Goal: Information Seeking & Learning: Learn about a topic

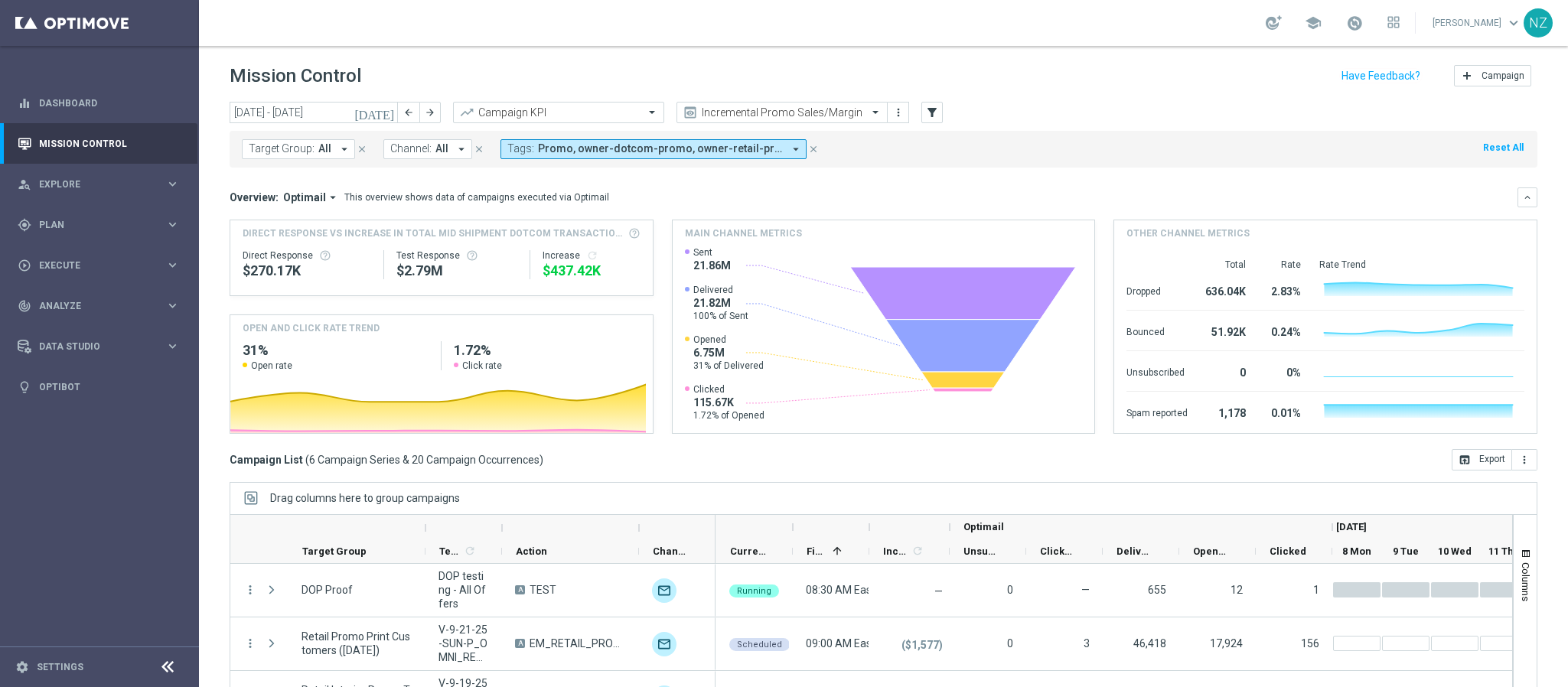
scroll to position [54, 0]
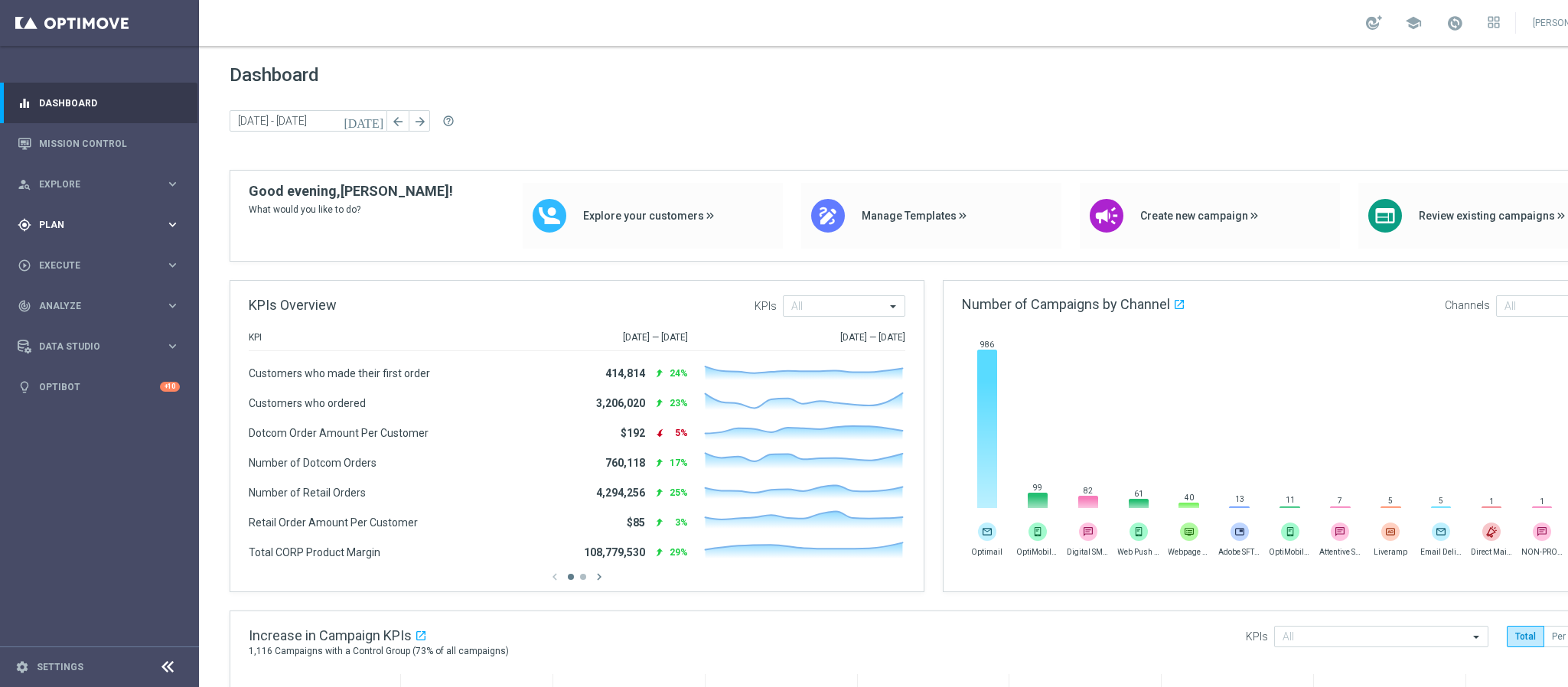
click at [127, 236] on div "gps_fixed Plan keyboard_arrow_right" at bounding box center [98, 224] width 197 height 41
click at [94, 292] on accordion "Templates keyboard_arrow_right Optimail OptiMobile In-App OptiMobile Push Web P…" at bounding box center [118, 302] width 157 height 23
click at [90, 303] on span "Templates" at bounding box center [95, 302] width 109 height 9
click at [82, 328] on link "Optimail" at bounding box center [103, 324] width 112 height 12
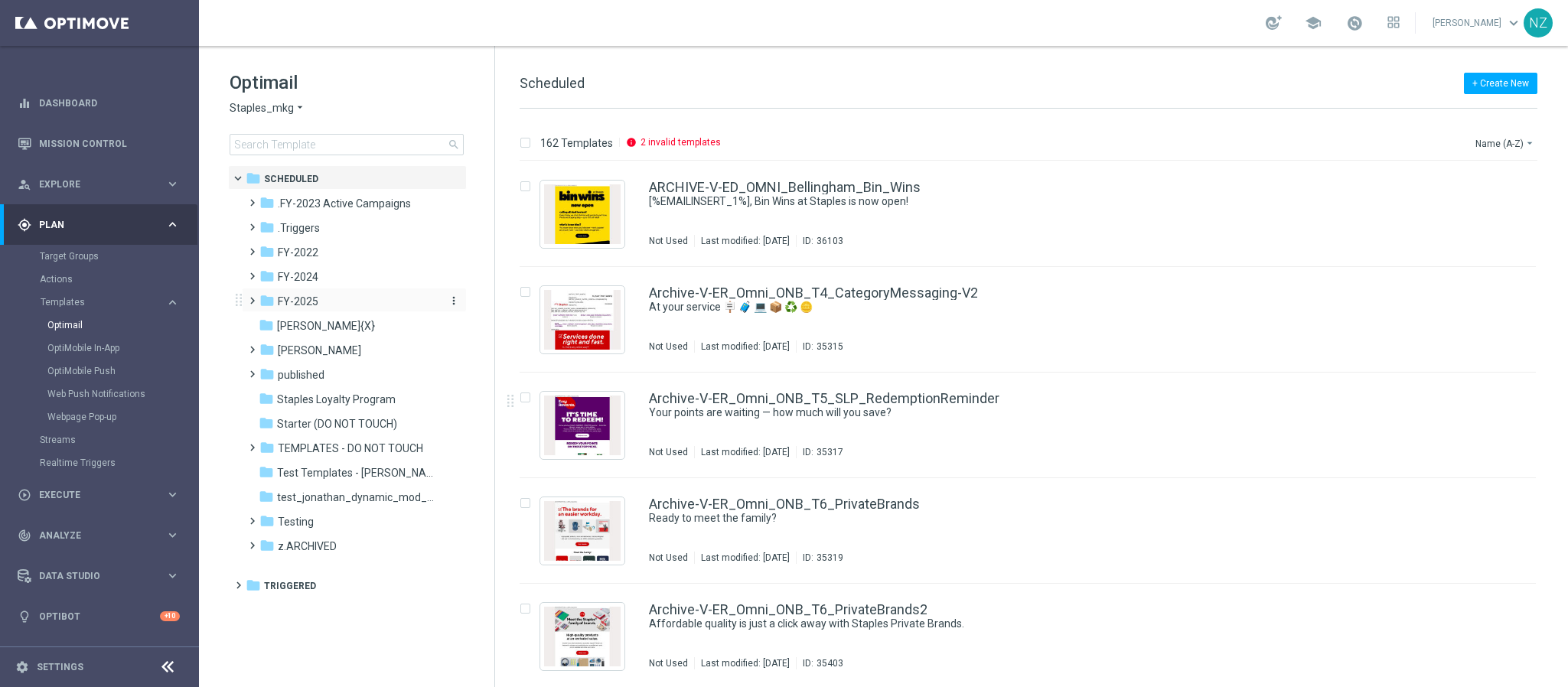
click at [300, 299] on span "FY-2025" at bounding box center [298, 301] width 41 height 14
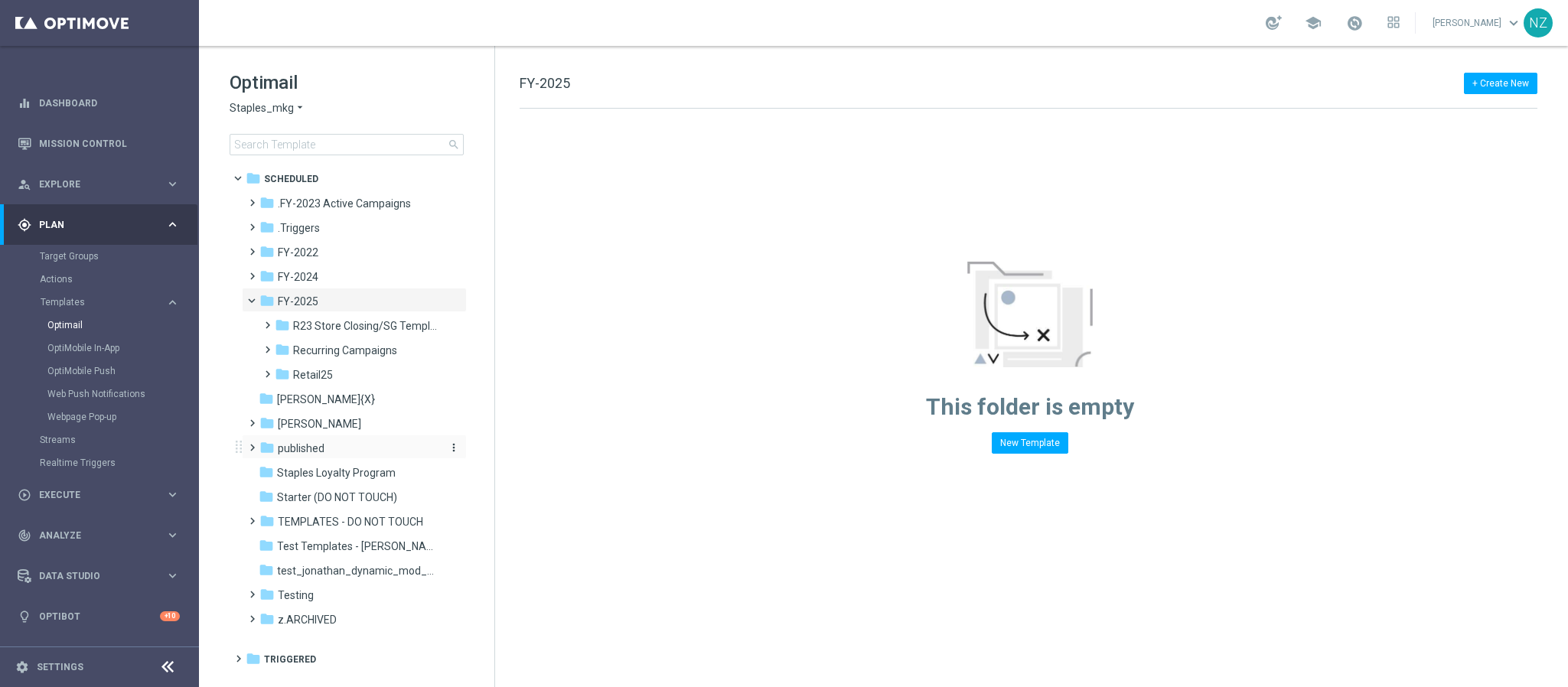
click at [317, 442] on span "published" at bounding box center [301, 448] width 46 height 14
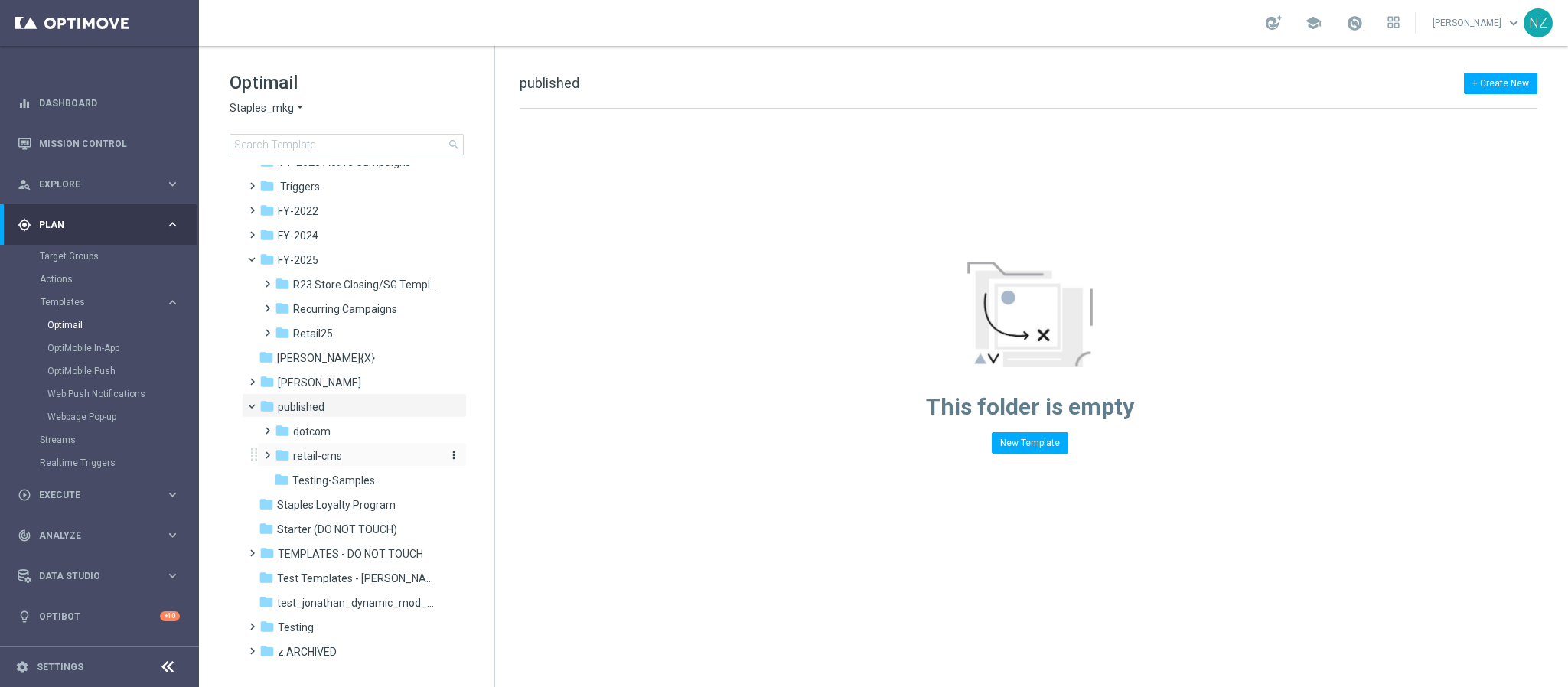
scroll to position [60, 0]
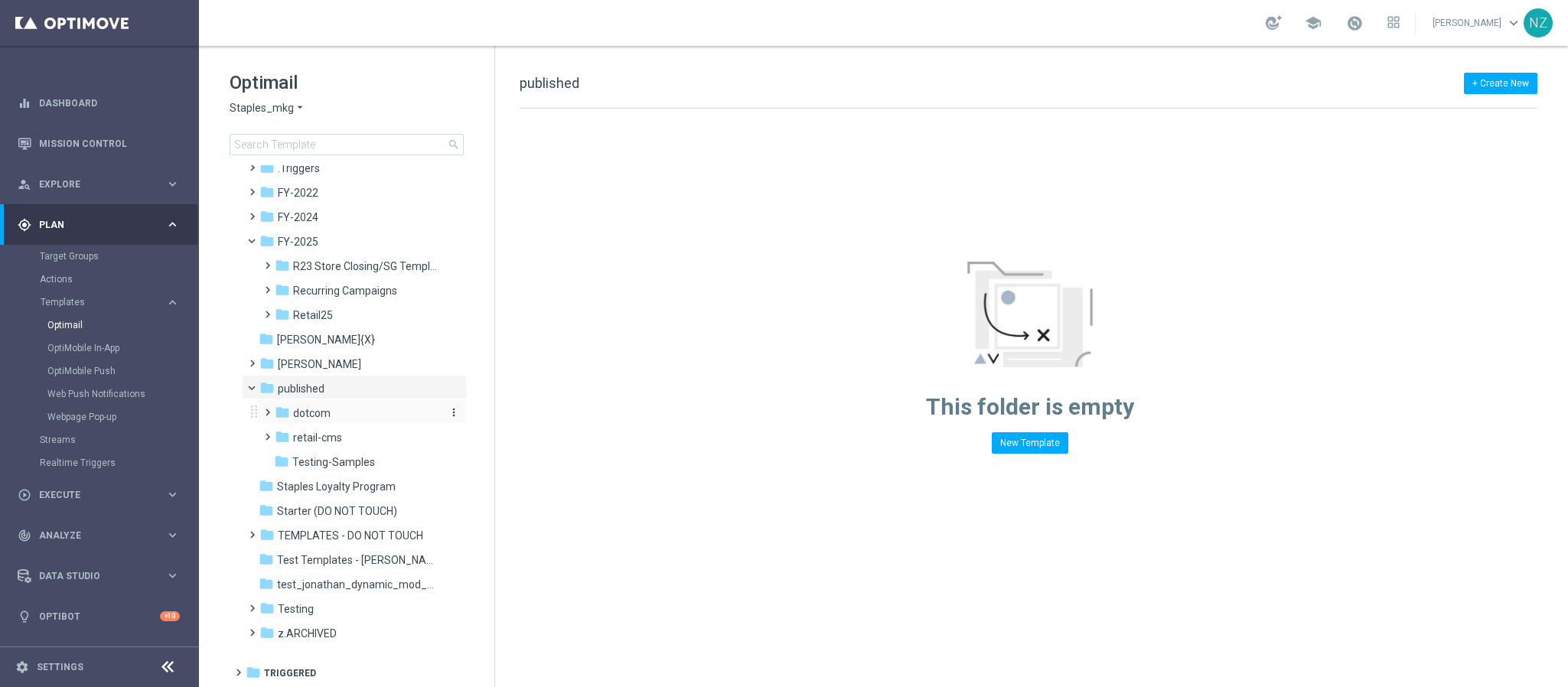
click at [315, 416] on span "dotcom" at bounding box center [312, 413] width 38 height 14
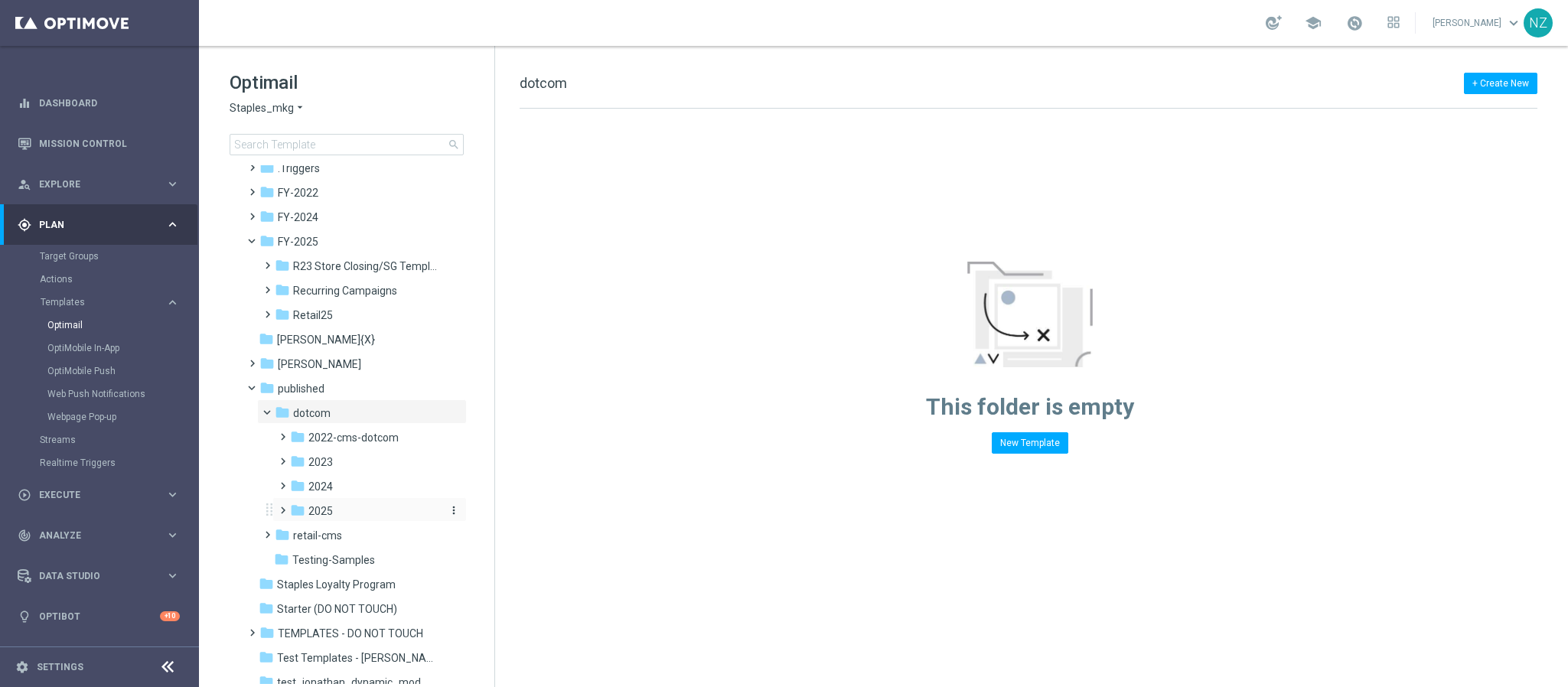
click at [322, 458] on span "2025" at bounding box center [320, 510] width 25 height 14
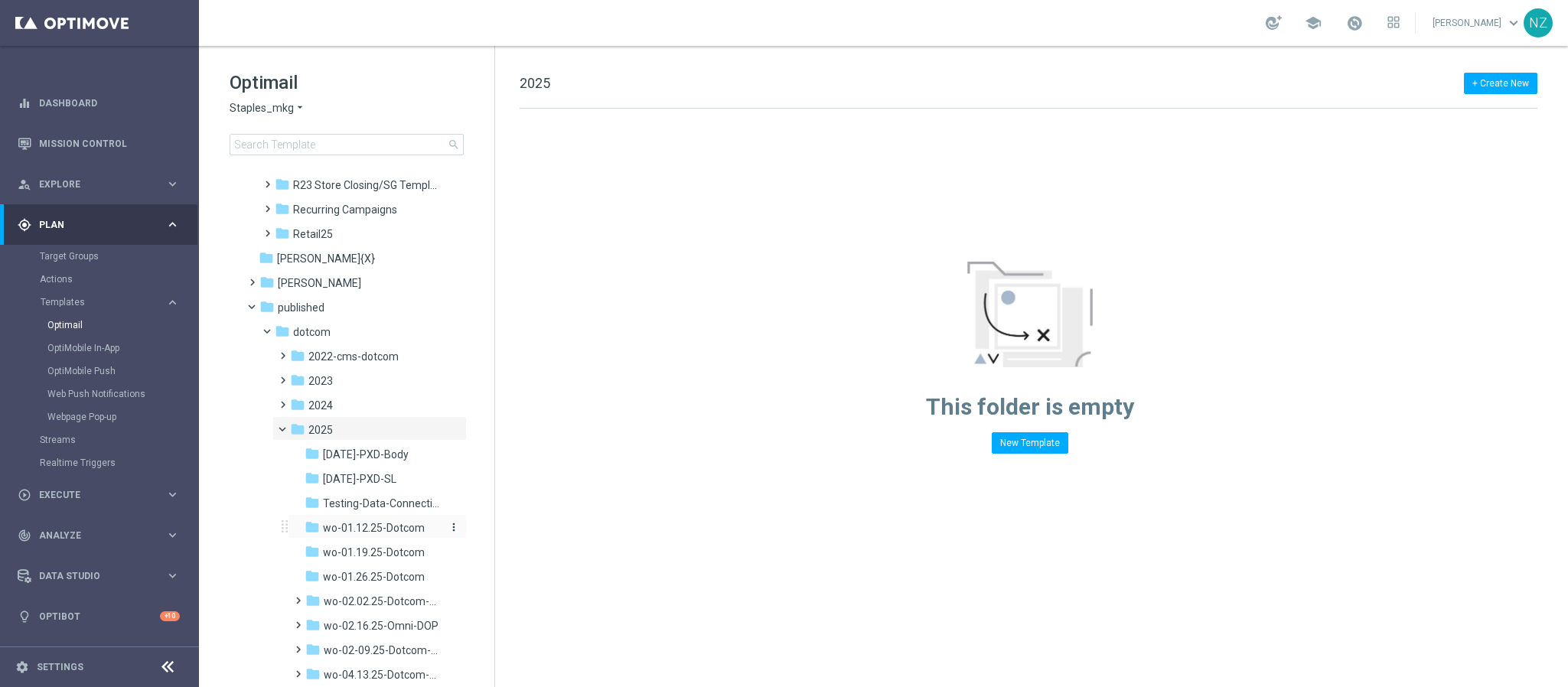
scroll to position [174, 0]
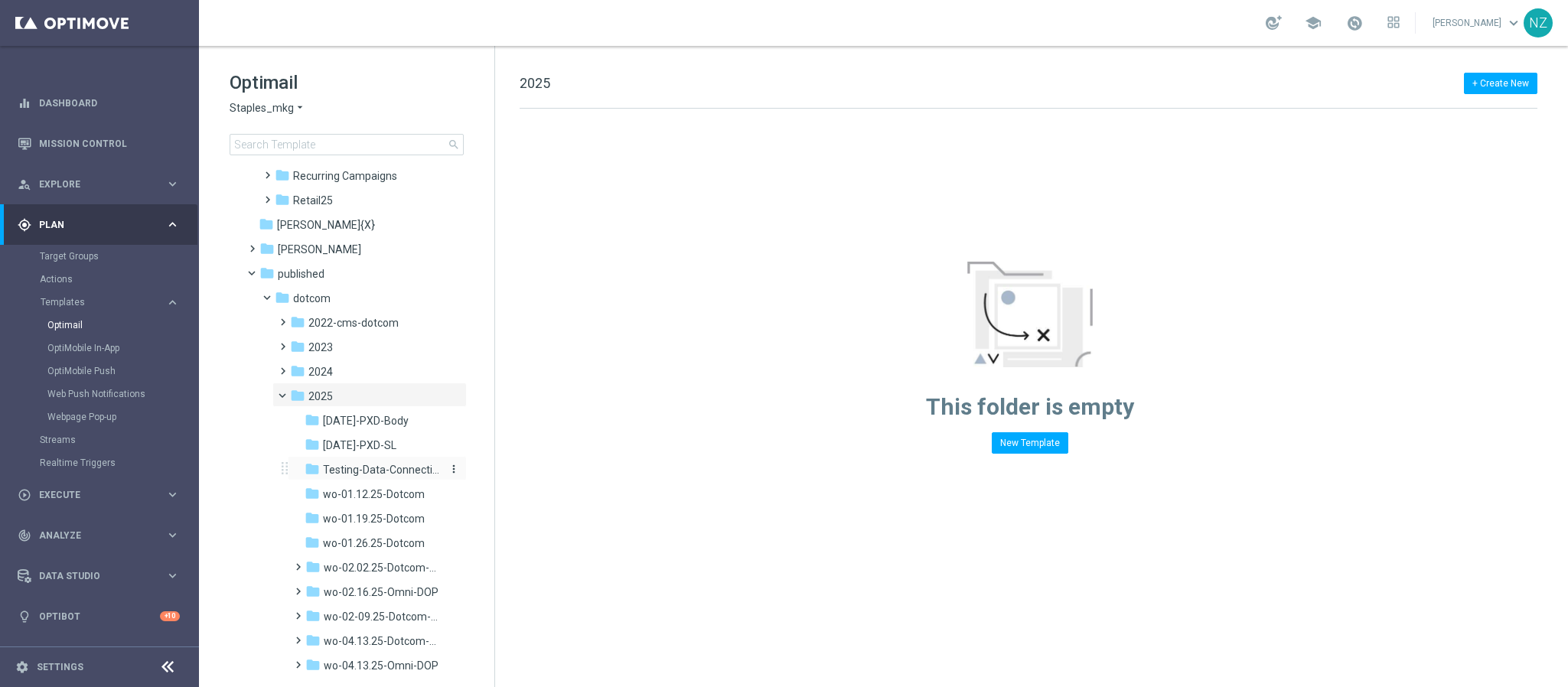
click at [384, 458] on span "Testing-Data-Connection-DOP" at bounding box center [382, 469] width 119 height 14
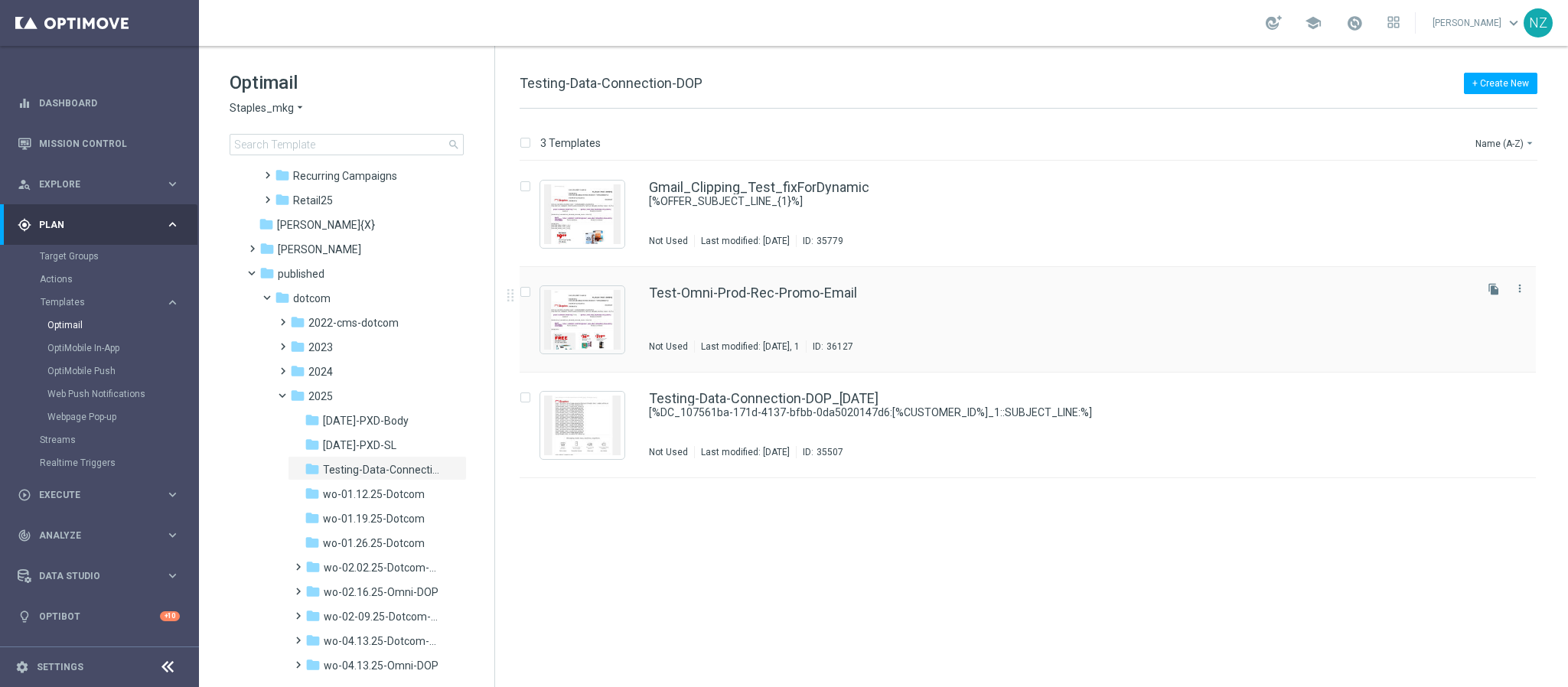
click at [985, 322] on div "Test-Omni-Prod-Rec-Promo-Email Not Used Last modified: [DATE], 1 ID: 36127" at bounding box center [1061, 319] width 823 height 66
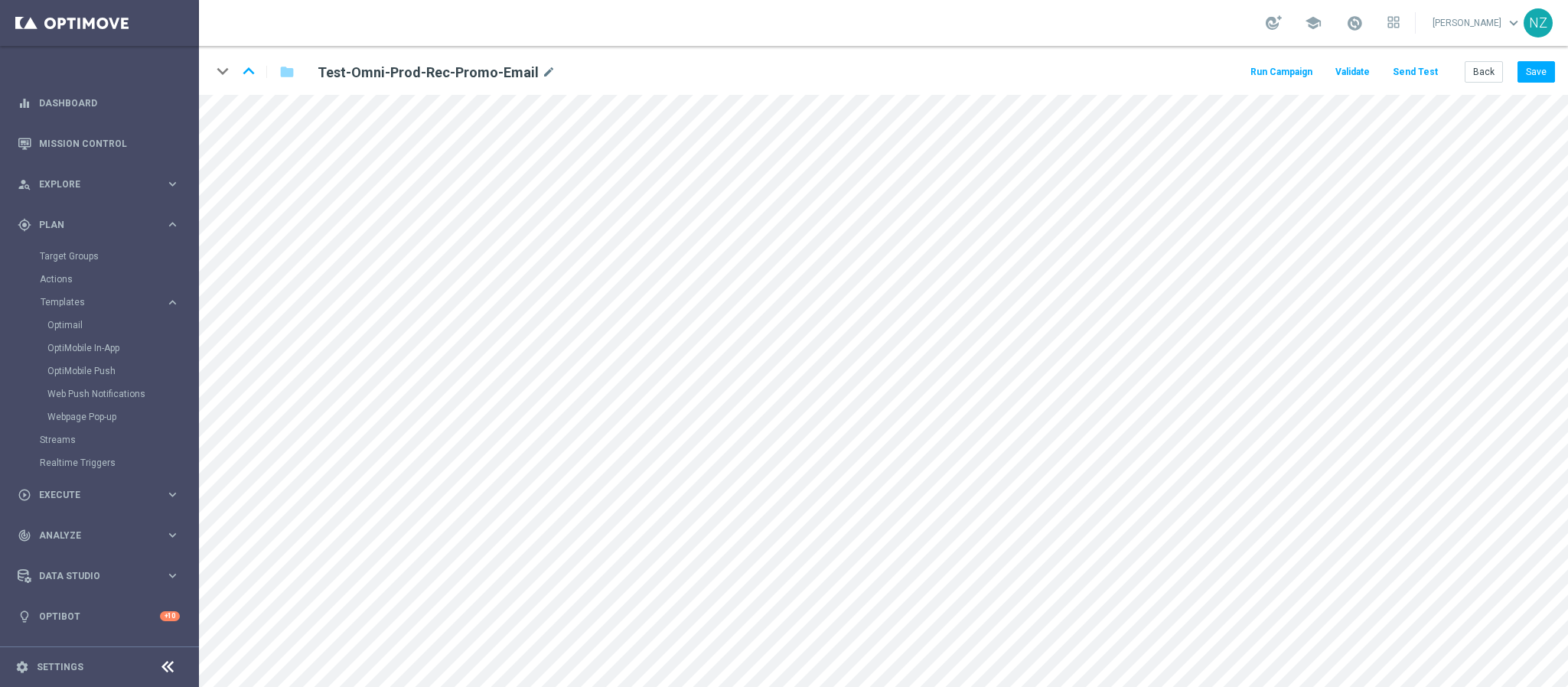
click at [1045, 72] on button "Send Test" at bounding box center [1415, 73] width 50 height 21
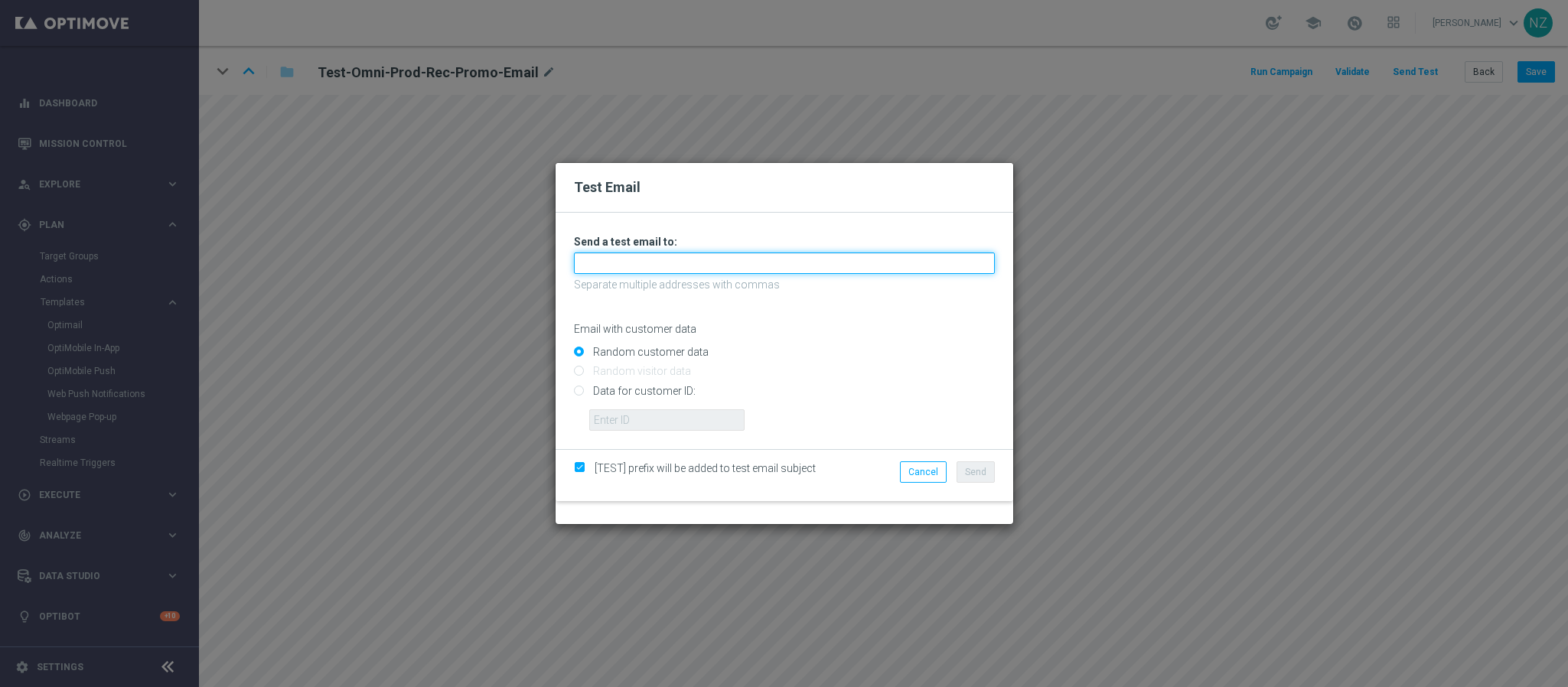
click at [671, 269] on input "text" at bounding box center [784, 263] width 421 height 22
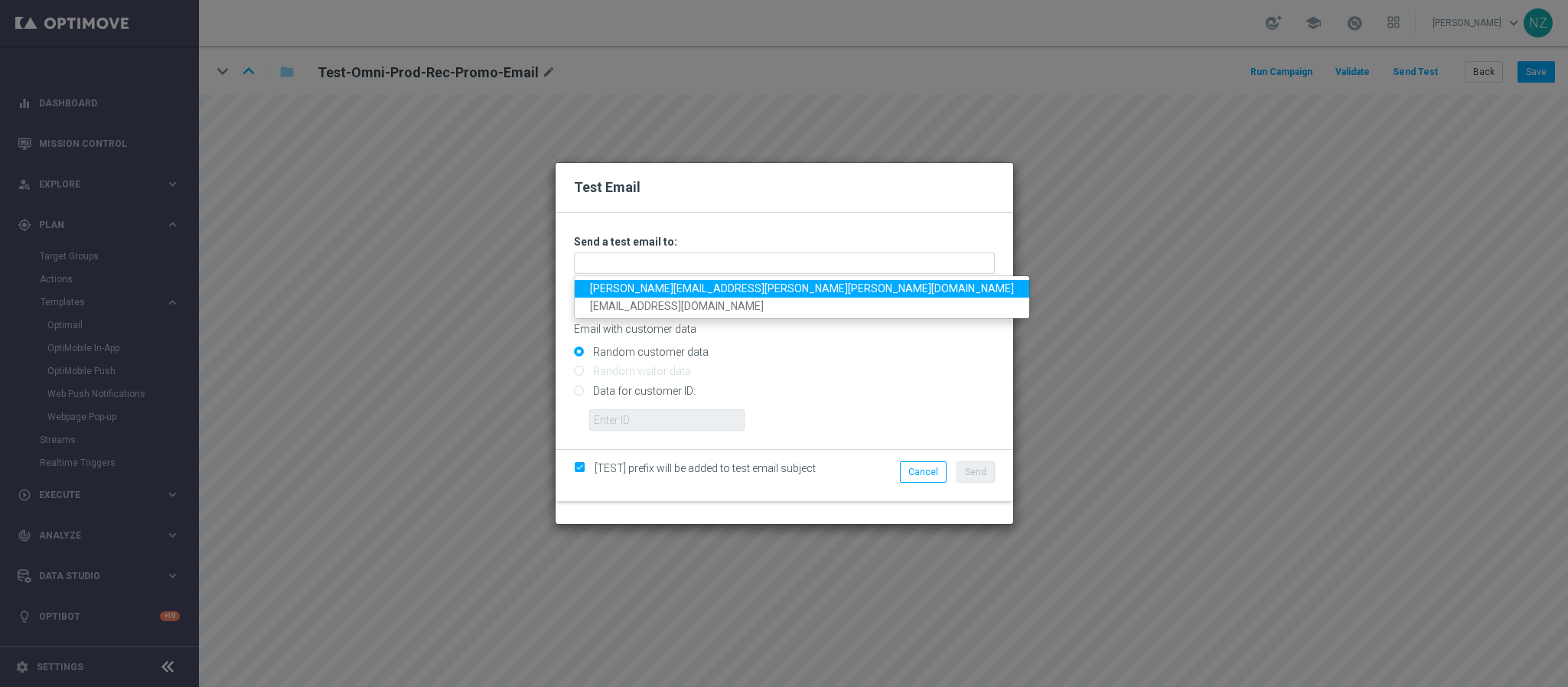
click at [662, 288] on link "[PERSON_NAME][EMAIL_ADDRESS][PERSON_NAME][PERSON_NAME][DOMAIN_NAME]" at bounding box center [802, 289] width 455 height 18
type input "[PERSON_NAME][EMAIL_ADDRESS][PERSON_NAME][PERSON_NAME][DOMAIN_NAME]"
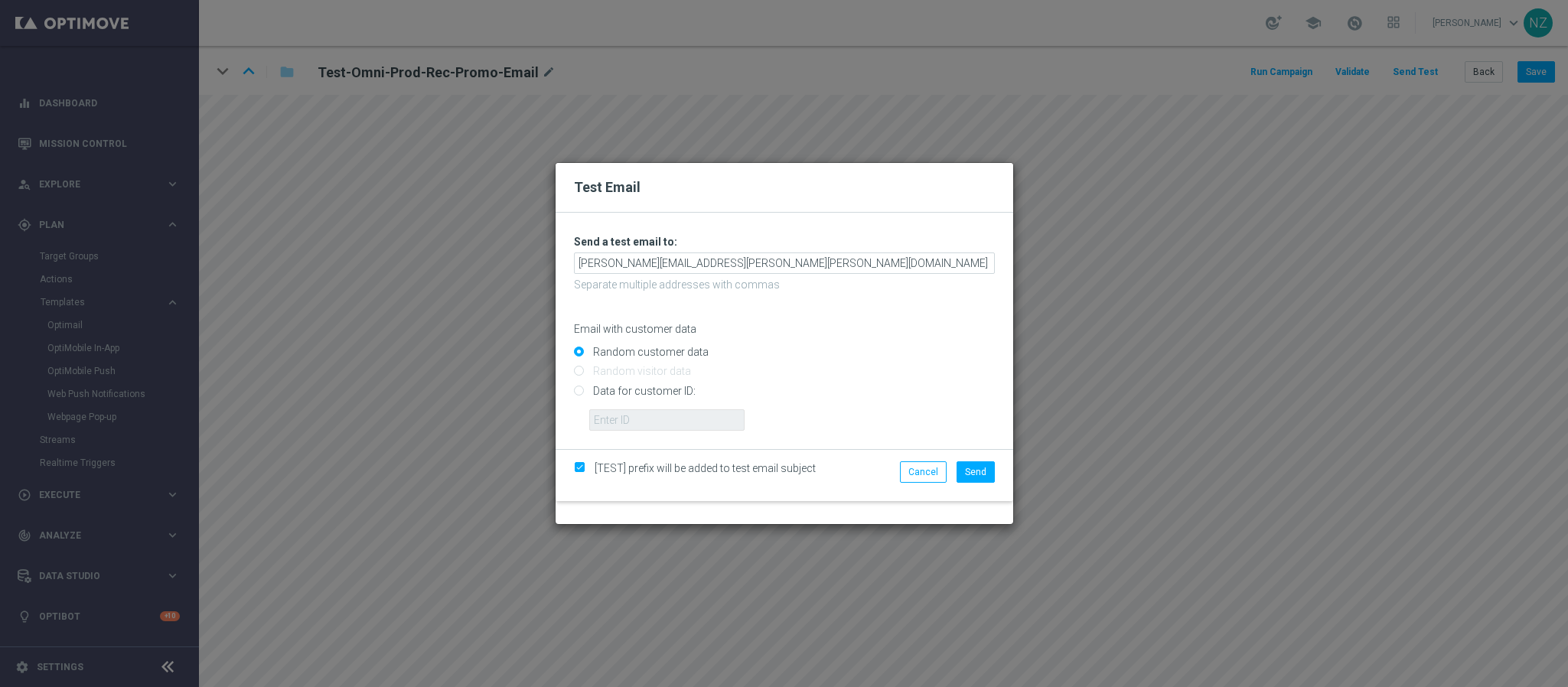
click at [607, 393] on input "Data for customer ID:" at bounding box center [784, 397] width 421 height 22
radio input "true"
click at [653, 420] on input "text" at bounding box center [667, 419] width 155 height 22
paste input "10000252057"
type input "10000252057"
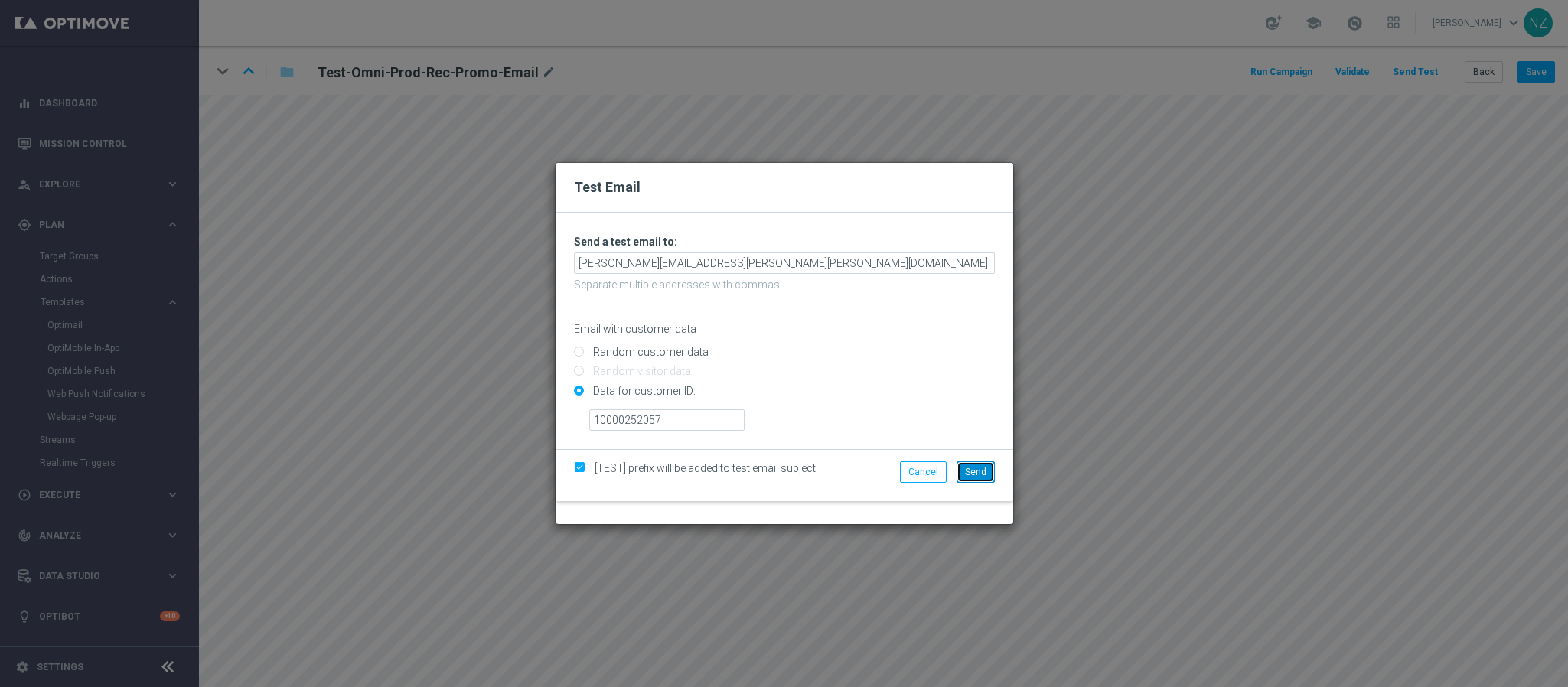
click at [981, 458] on span "Send" at bounding box center [976, 471] width 22 height 10
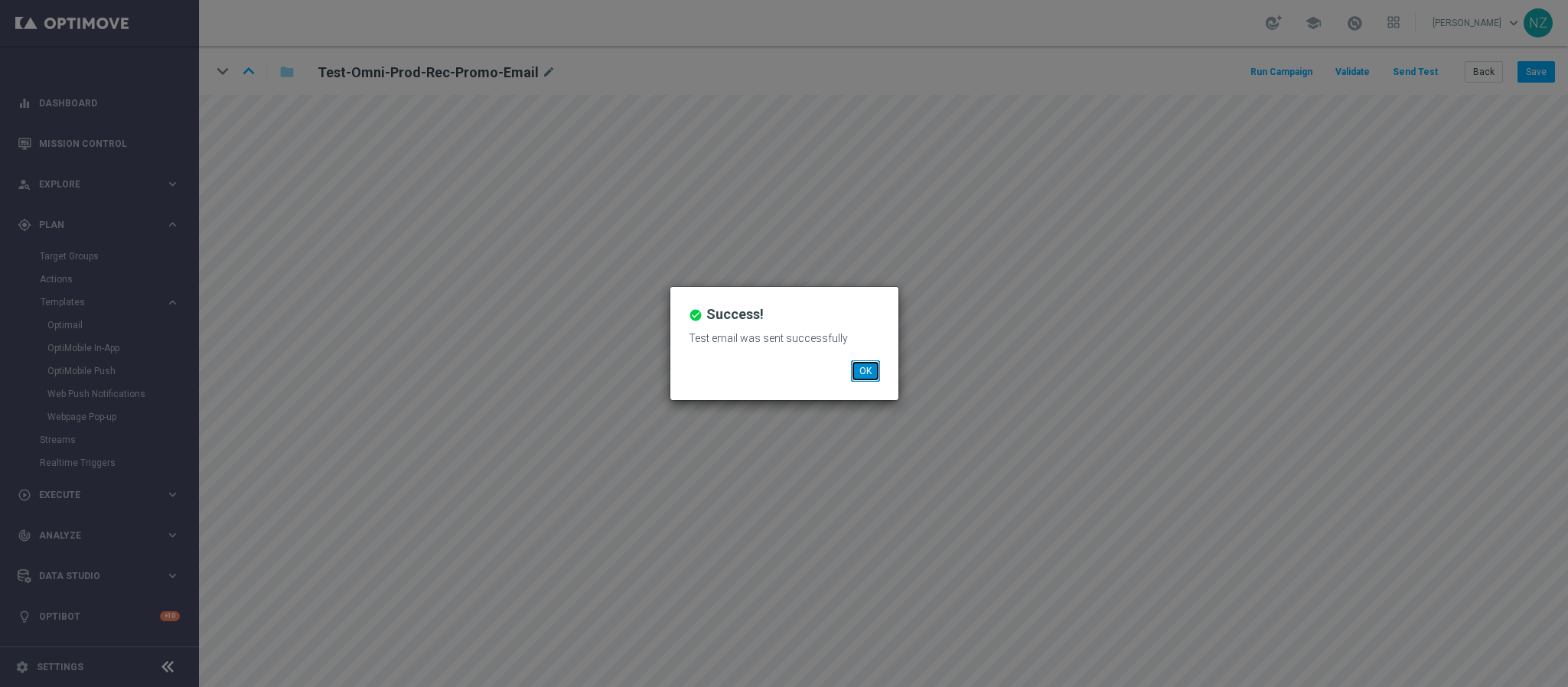
click at [859, 360] on button "OK" at bounding box center [866, 371] width 29 height 22
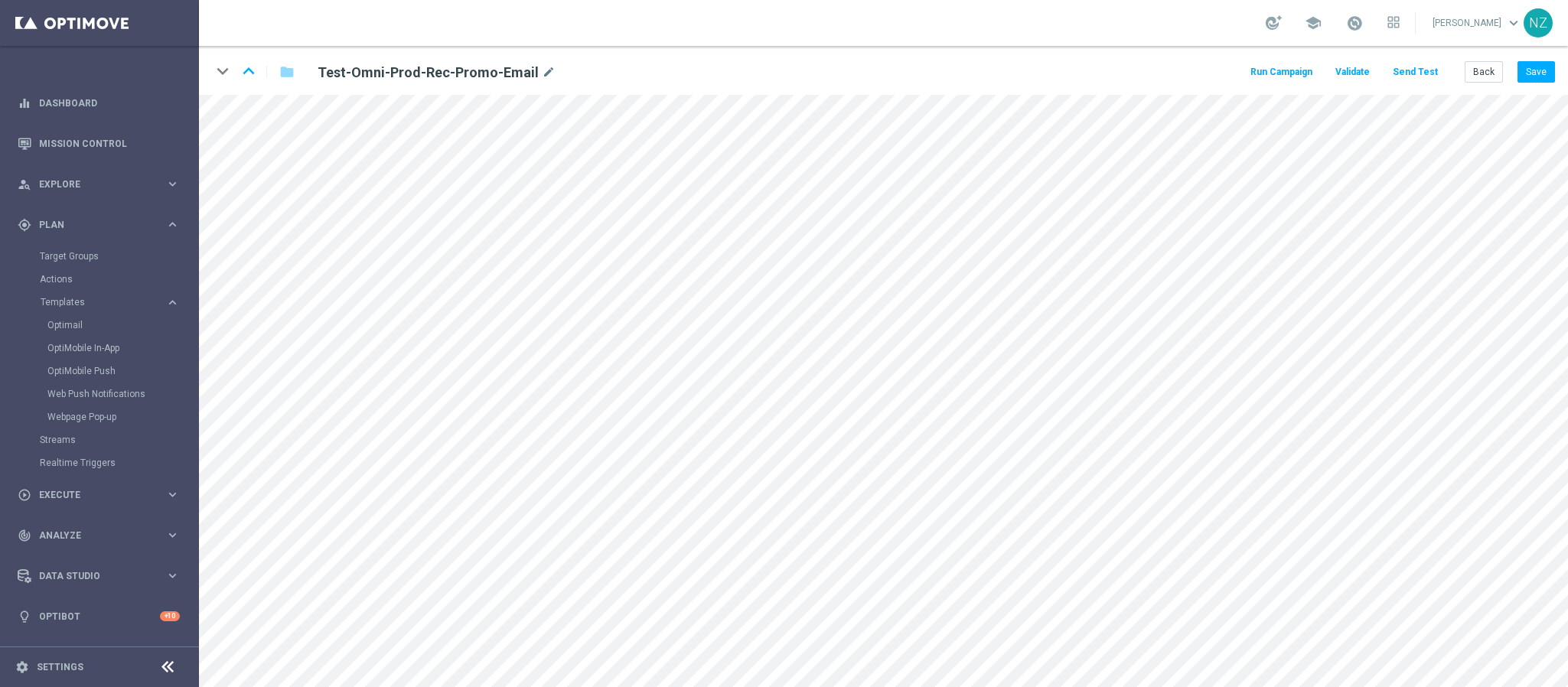
click at [1045, 69] on button "Send Test" at bounding box center [1415, 73] width 50 height 21
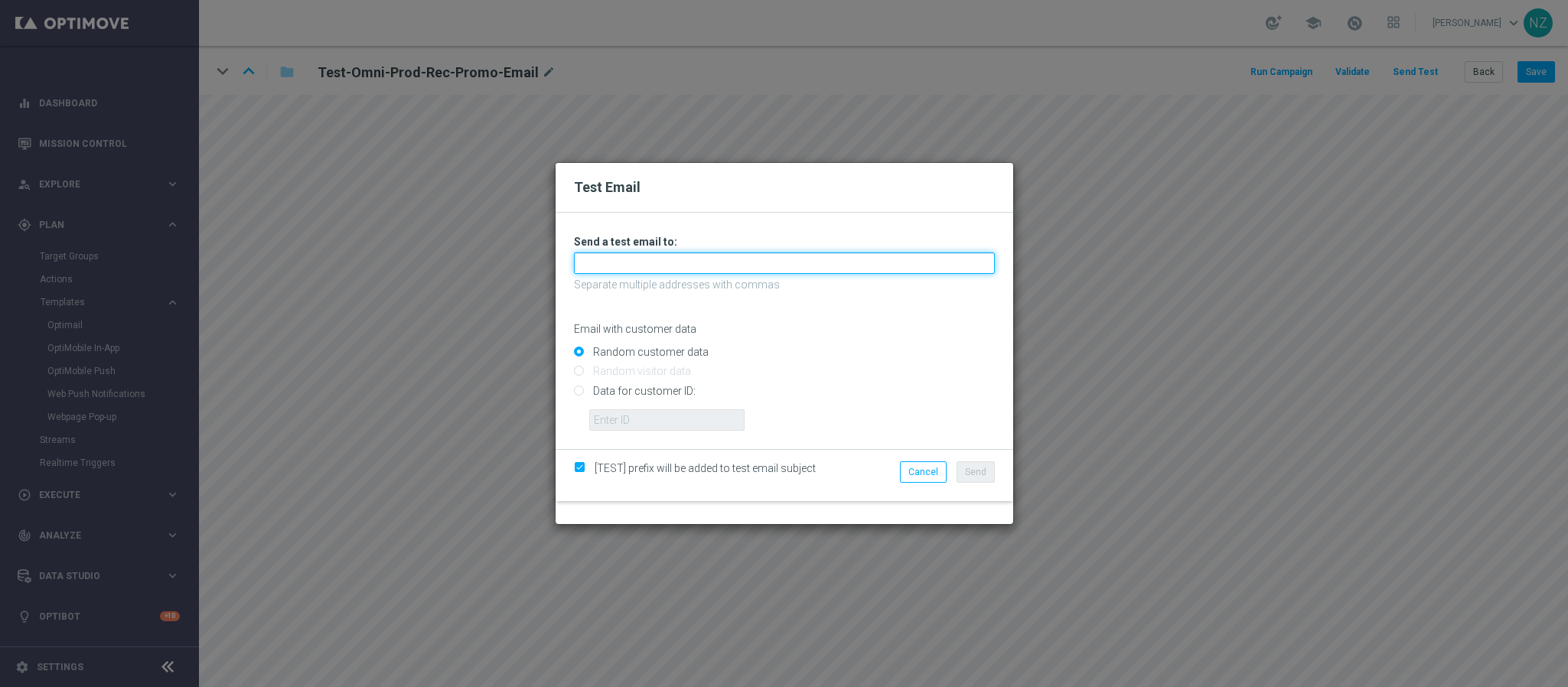
click at [715, 263] on input "text" at bounding box center [784, 263] width 421 height 22
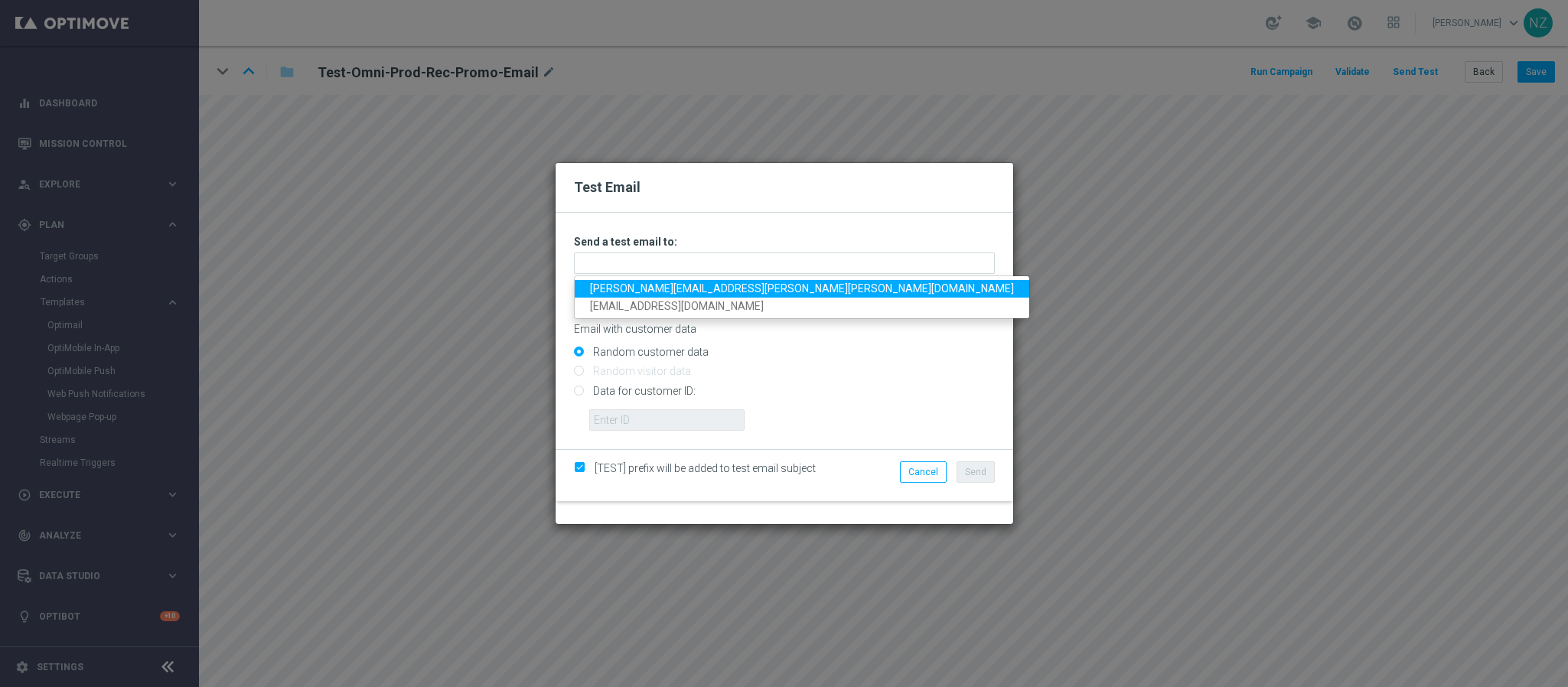
click at [680, 284] on link "[PERSON_NAME][EMAIL_ADDRESS][PERSON_NAME][PERSON_NAME][DOMAIN_NAME]" at bounding box center [802, 289] width 455 height 18
type input "[PERSON_NAME][EMAIL_ADDRESS][PERSON_NAME][PERSON_NAME][DOMAIN_NAME]"
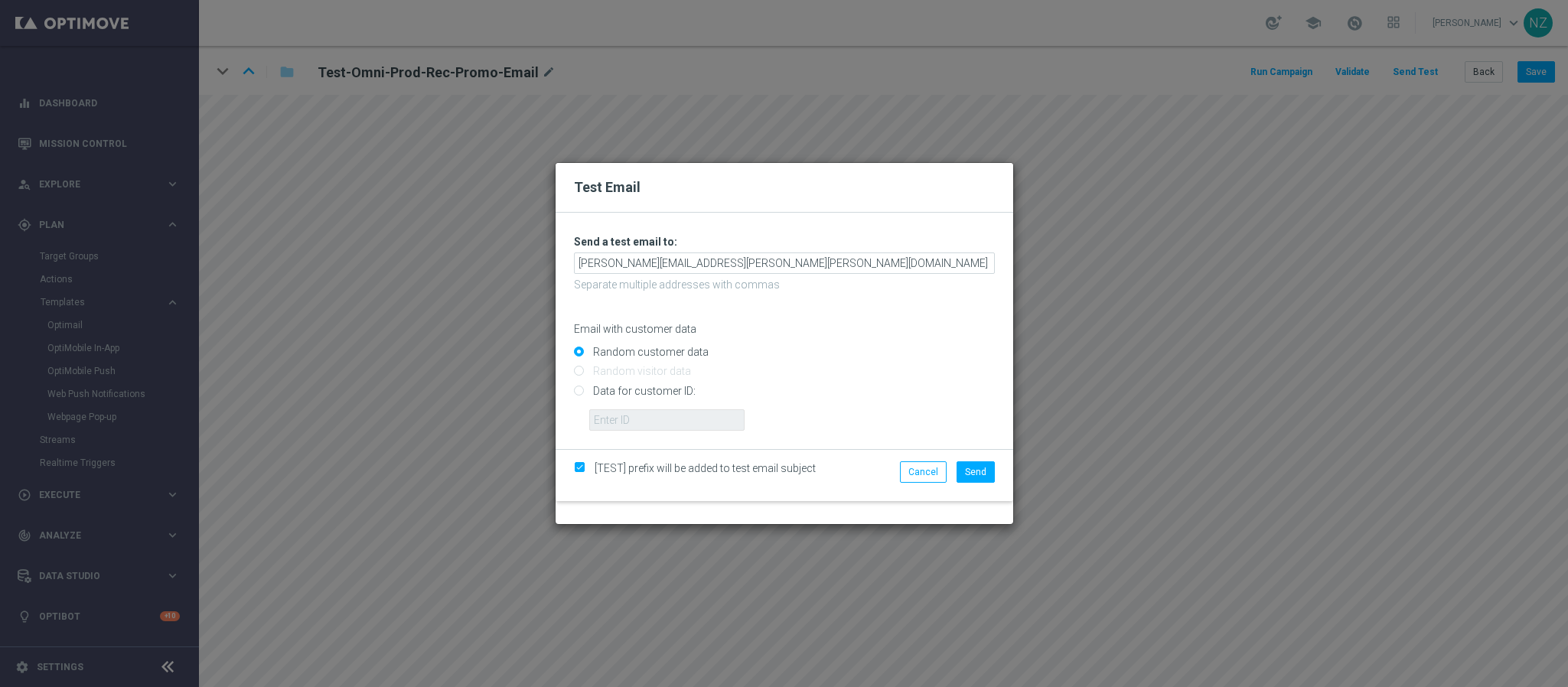
click at [646, 392] on input "Data for customer ID:" at bounding box center [784, 397] width 421 height 22
radio input "true"
click at [653, 414] on input "text" at bounding box center [667, 419] width 155 height 22
paste input "10001650347"
type input "10001650347"
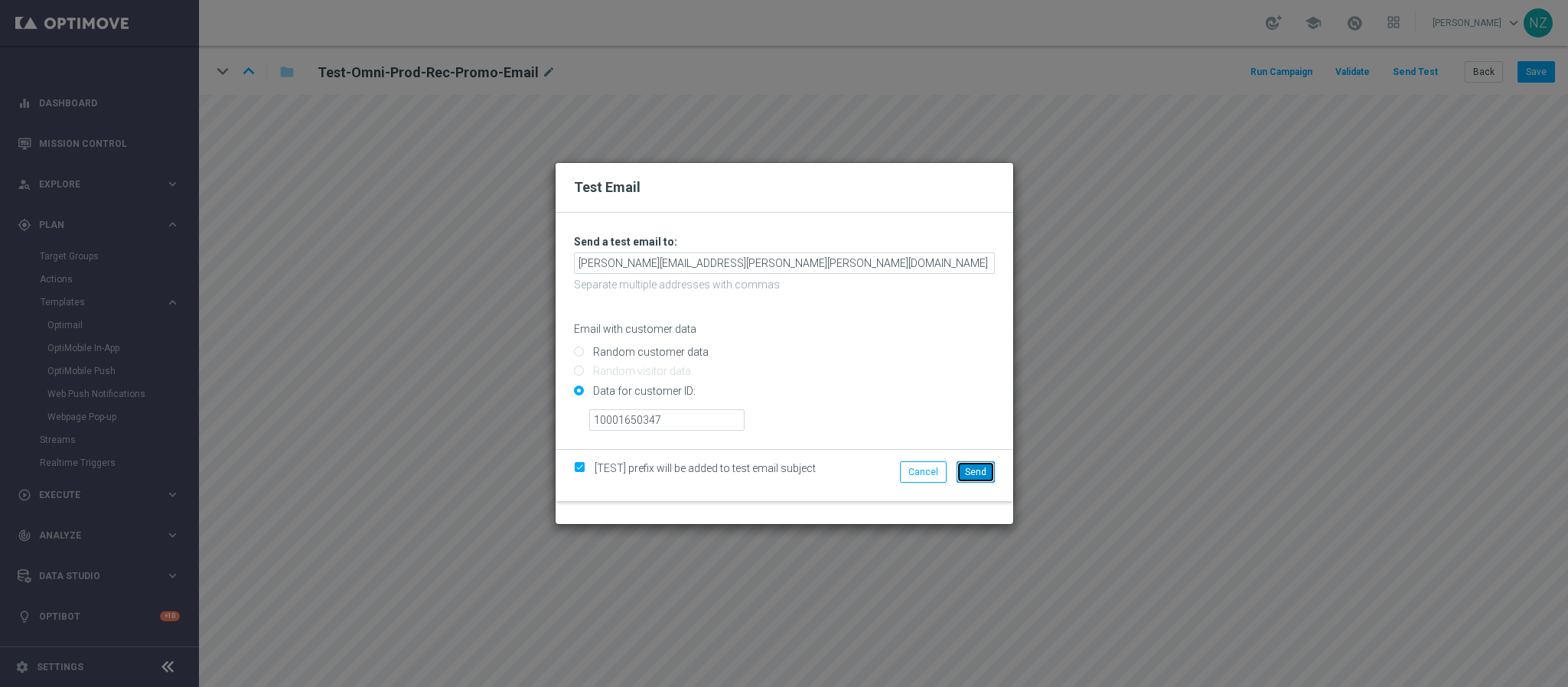
click at [972, 458] on button "Send" at bounding box center [976, 472] width 38 height 22
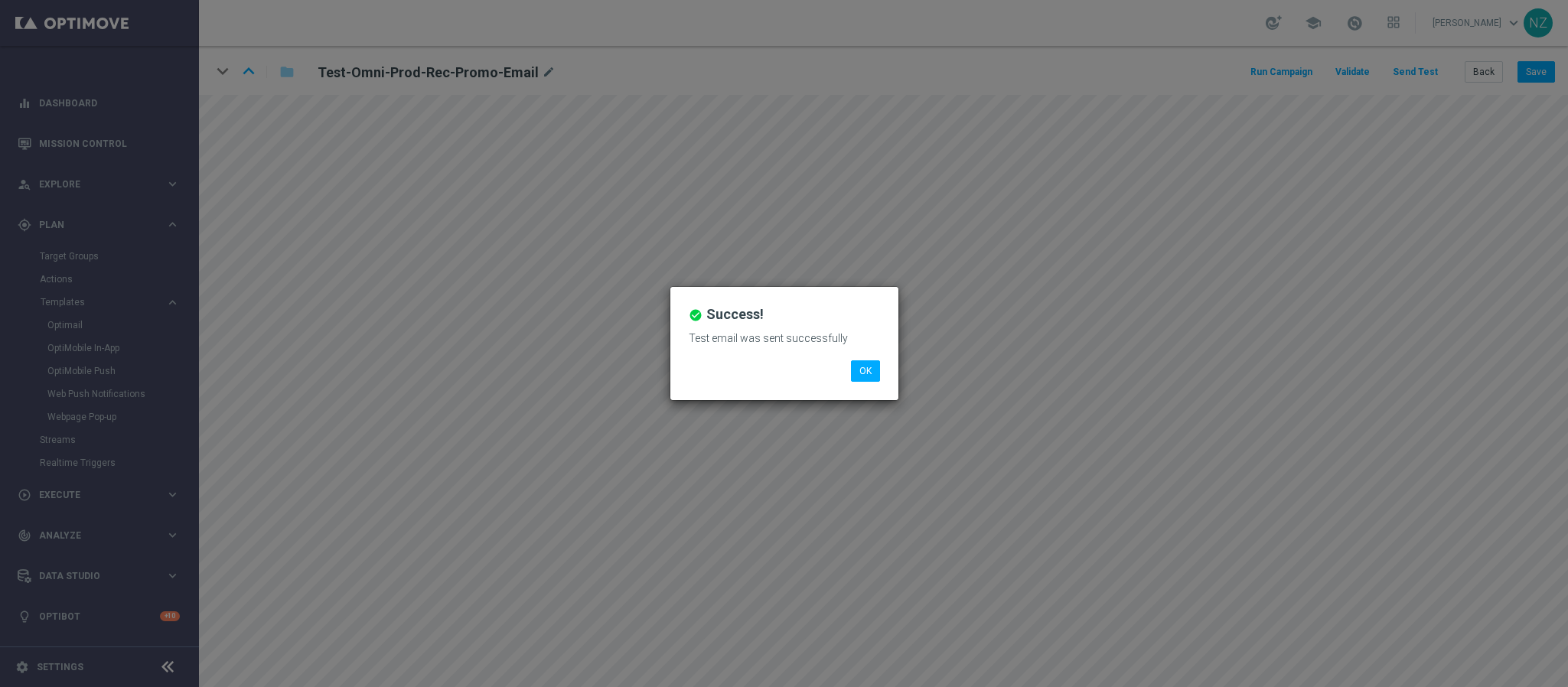
click at [880, 375] on li "OK" at bounding box center [866, 371] width 37 height 22
click at [859, 366] on button "OK" at bounding box center [866, 371] width 29 height 22
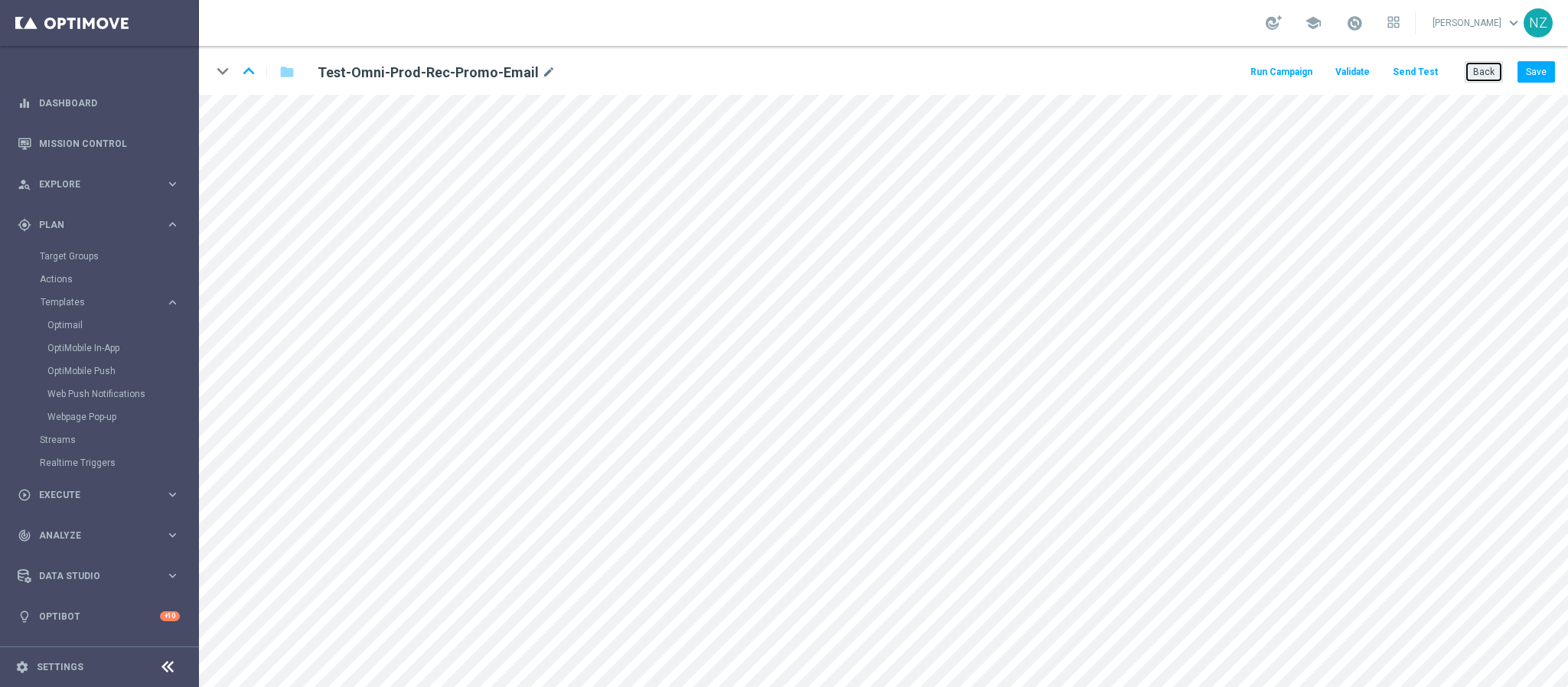
click at [1045, 69] on button "Back" at bounding box center [1484, 72] width 38 height 22
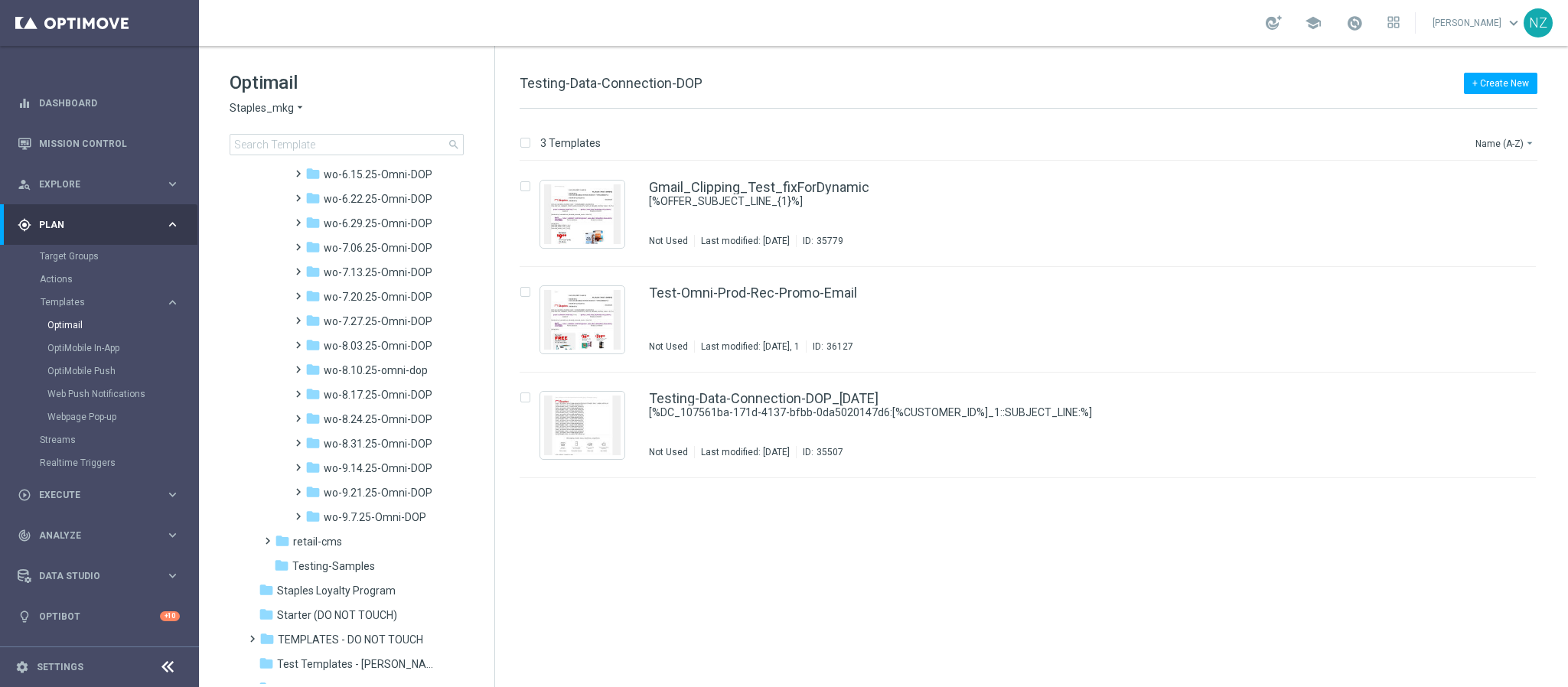
scroll to position [1274, 0]
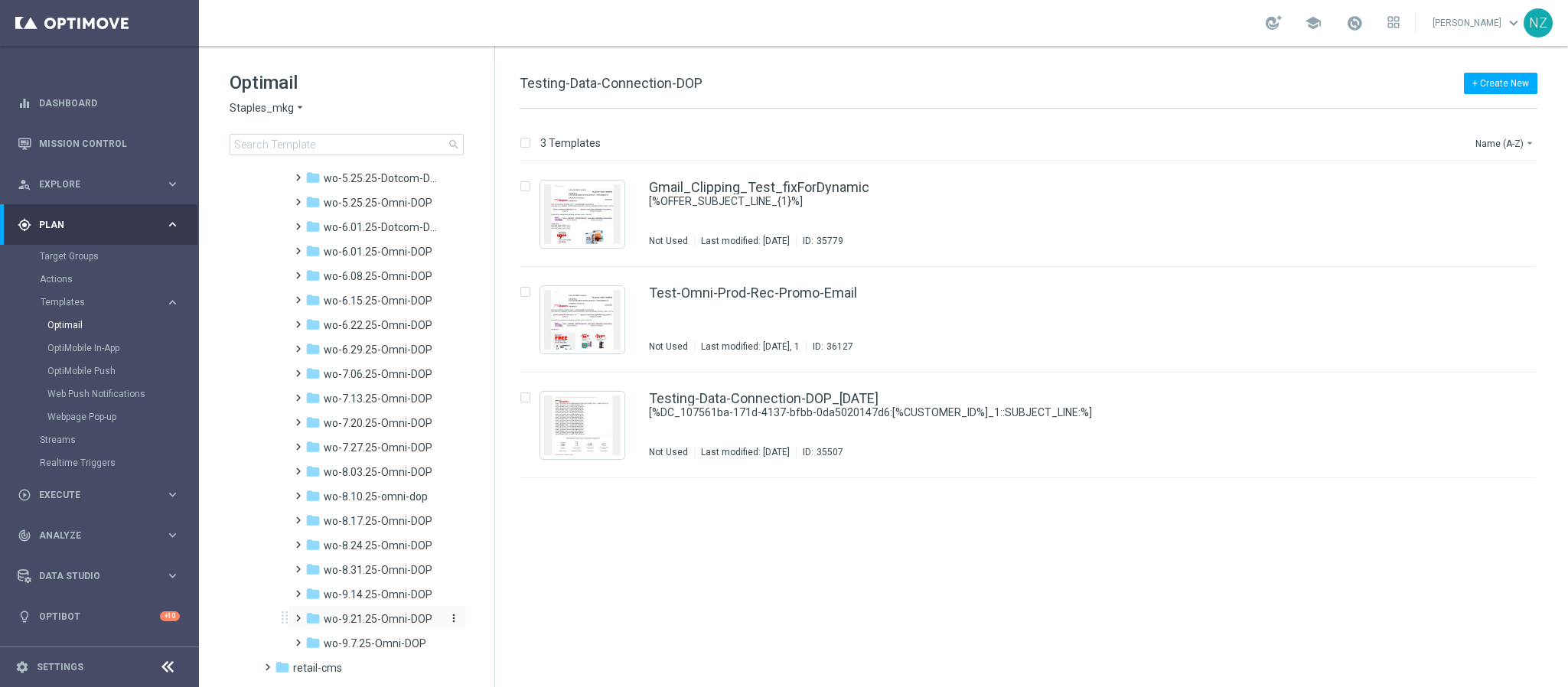
click at [387, 458] on span "wo-9.21.25-Omni-DOP" at bounding box center [378, 618] width 109 height 14
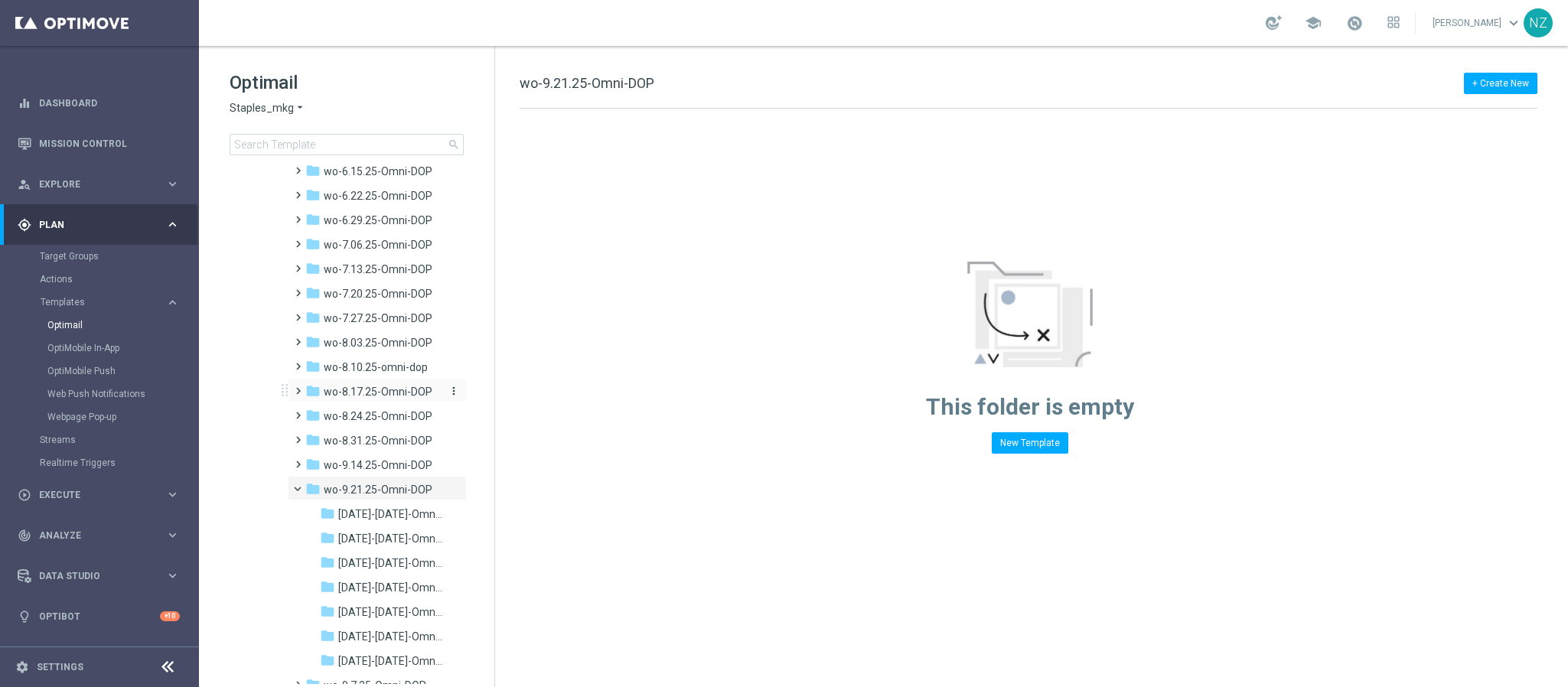
scroll to position [1503, 0]
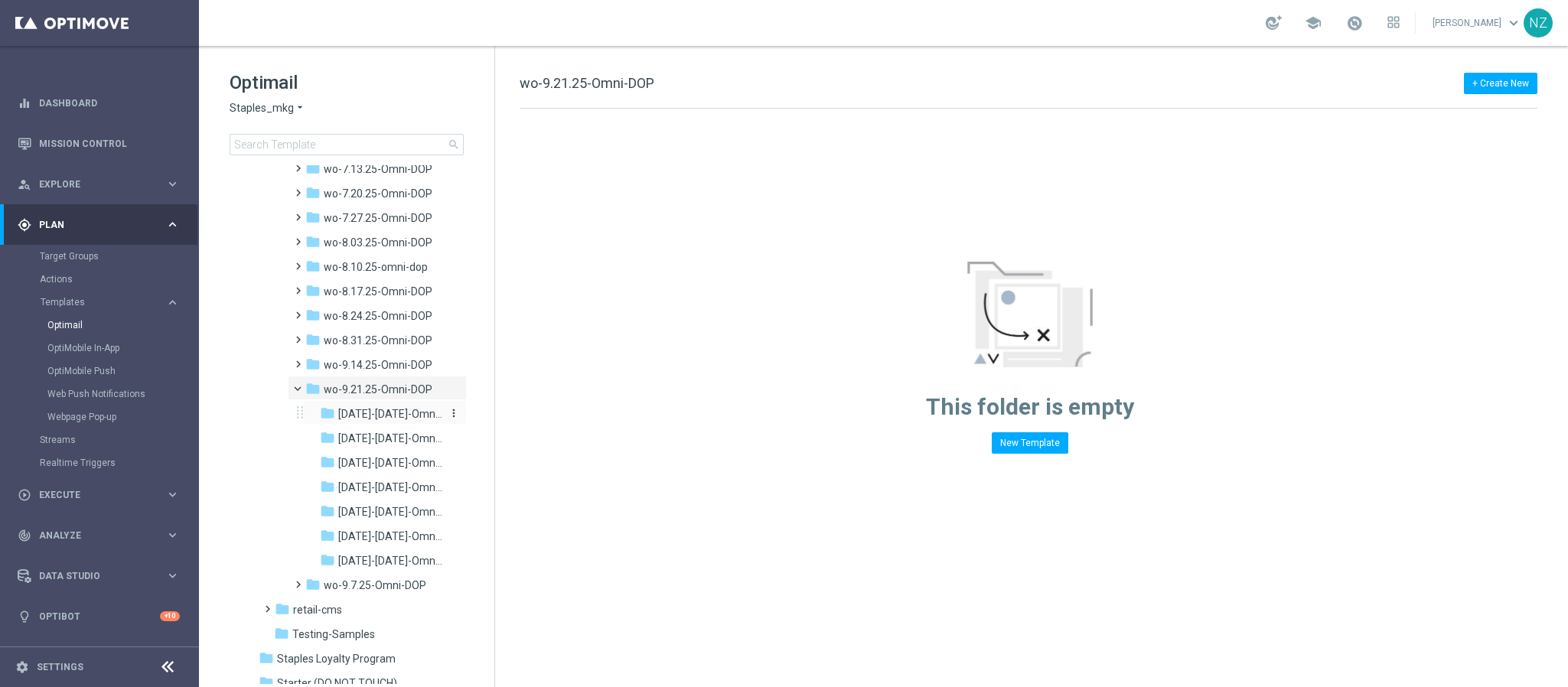
click at [364, 418] on span "[DATE]-[DATE]-Omni-DOP_{X}" at bounding box center [390, 414] width 104 height 14
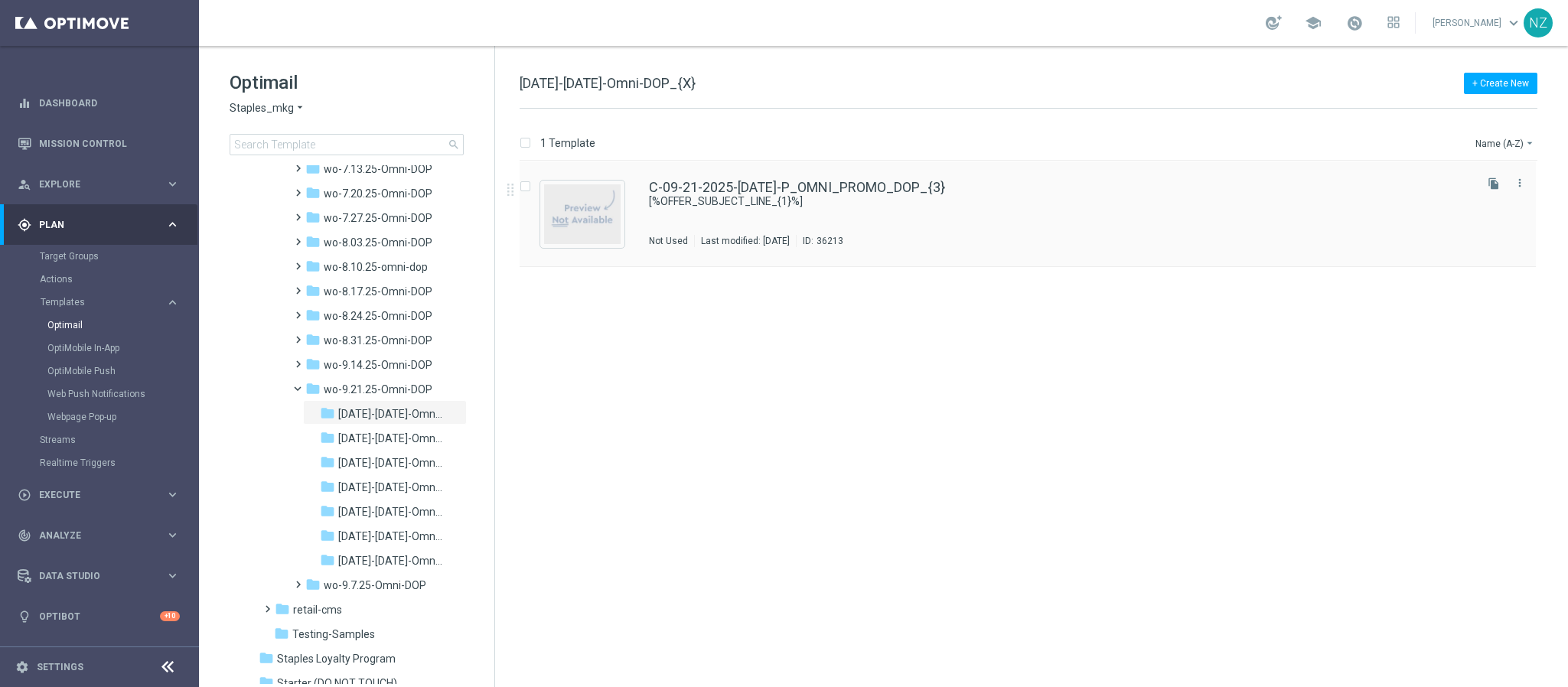
click at [1045, 214] on div "C-09-21-2025-[DATE]-P_OMNI_PROMO_DOP_{3} [%OFFER_SUBJECT_LINE_{1}%] Not Used La…" at bounding box center [1061, 213] width 823 height 66
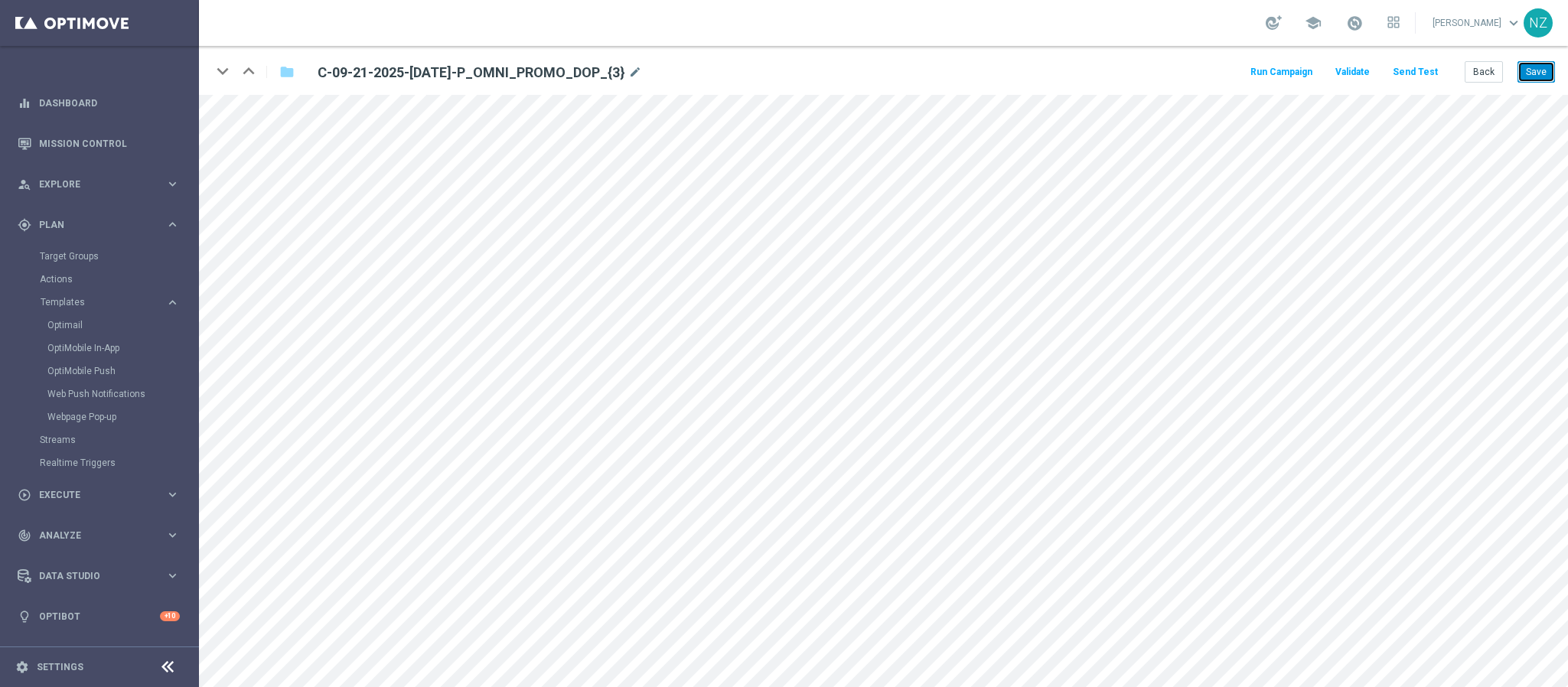
click at [1045, 72] on button "Save" at bounding box center [1536, 72] width 38 height 22
click at [1045, 72] on button "Back" at bounding box center [1484, 72] width 38 height 22
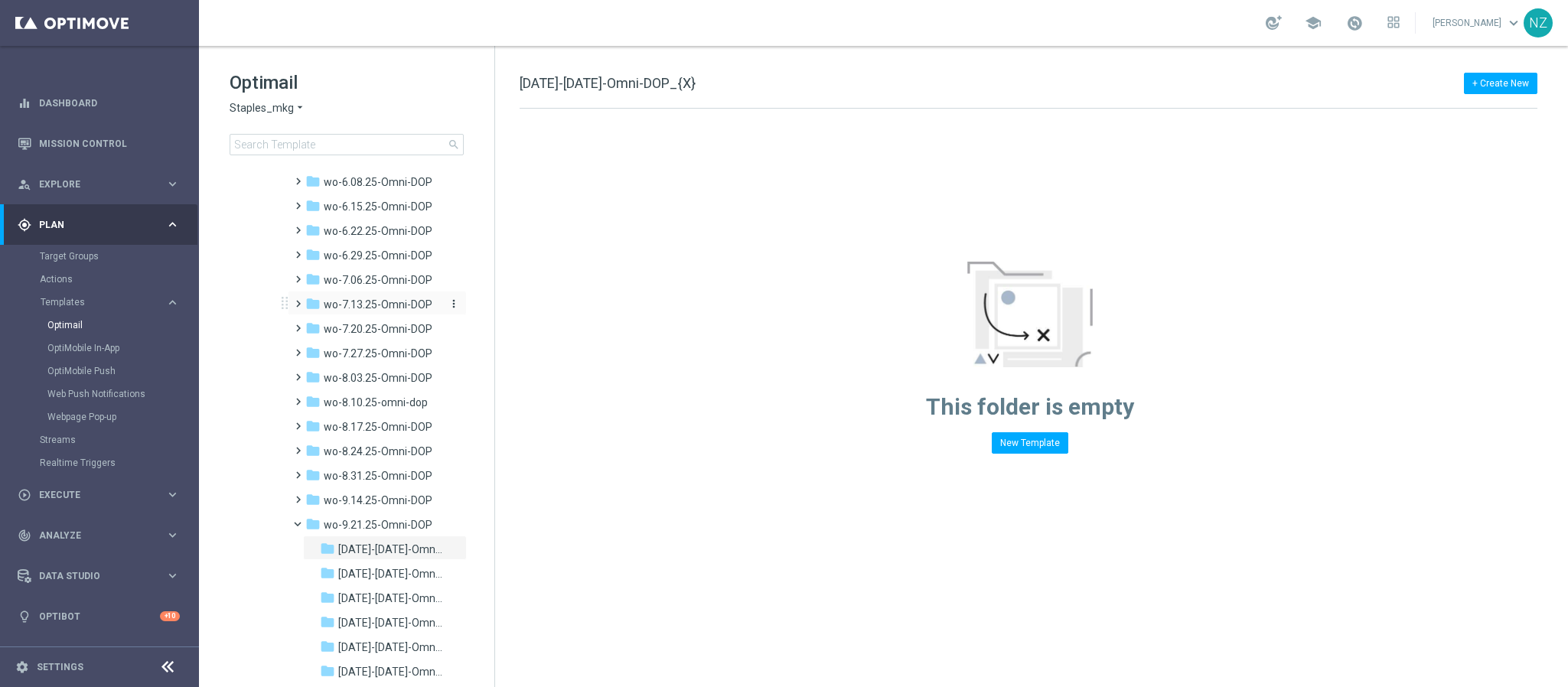
scroll to position [1606, 0]
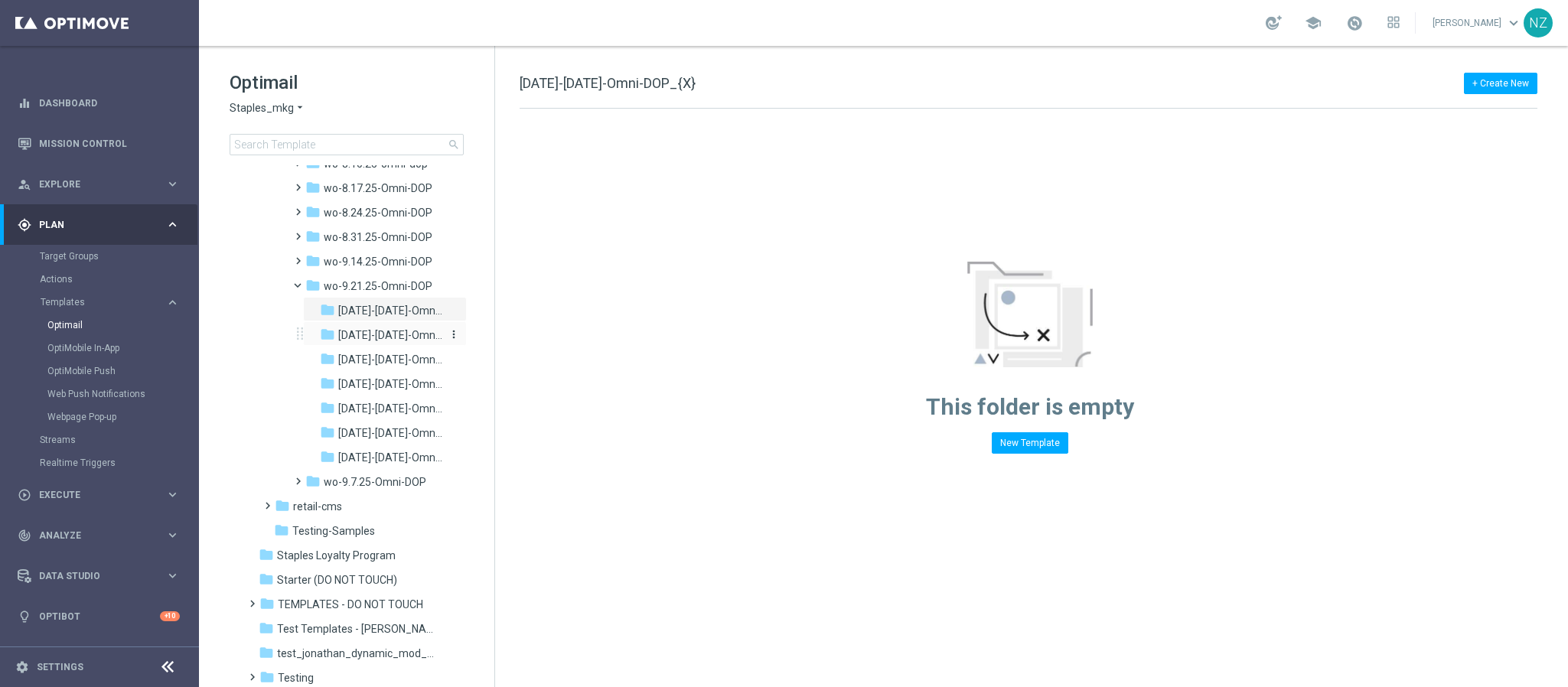
click at [381, 332] on span "[DATE]-[DATE]-Omni-DOP_{X}" at bounding box center [390, 335] width 104 height 14
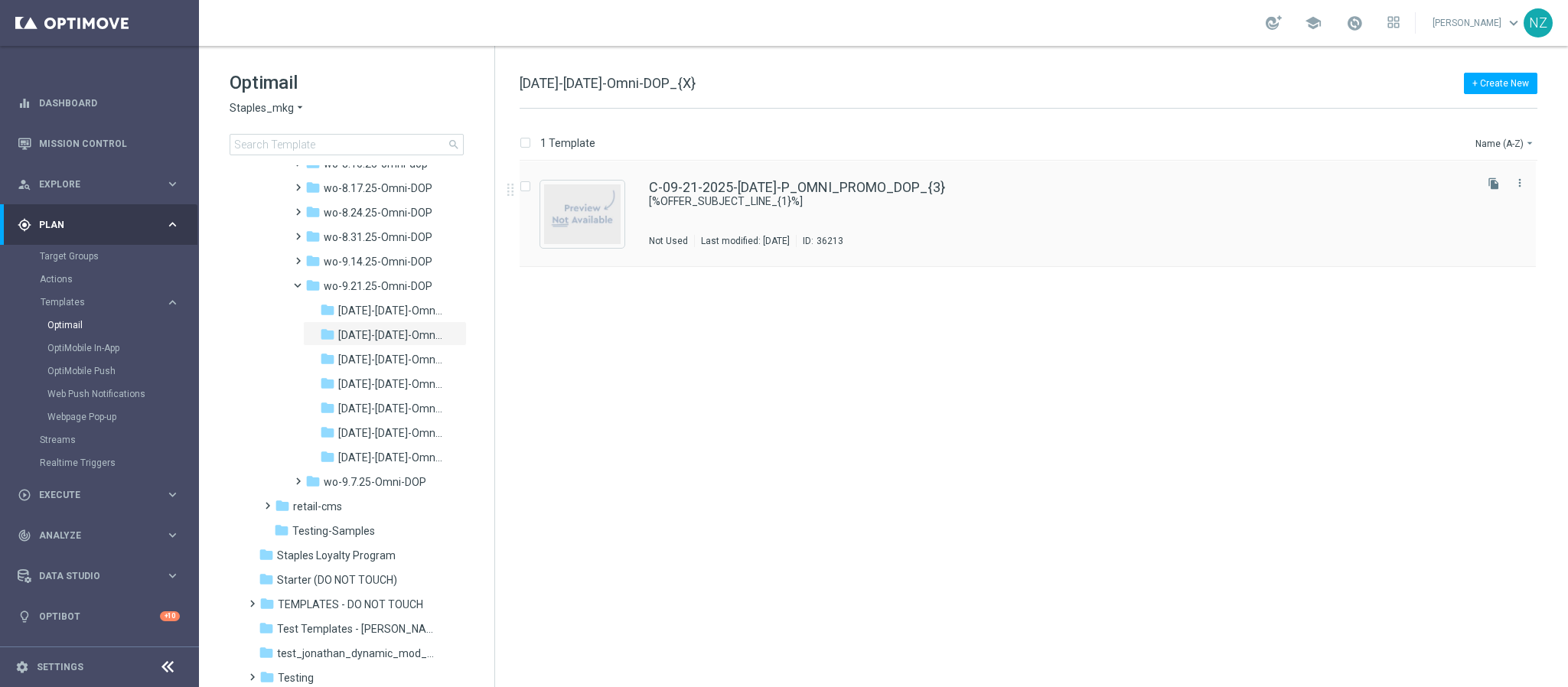
click at [1045, 232] on div "C-09-21-2025-[DATE]-P_OMNI_PROMO_DOP_{3} [%OFFER_SUBJECT_LINE_{1}%] Not Used La…" at bounding box center [1061, 213] width 823 height 66
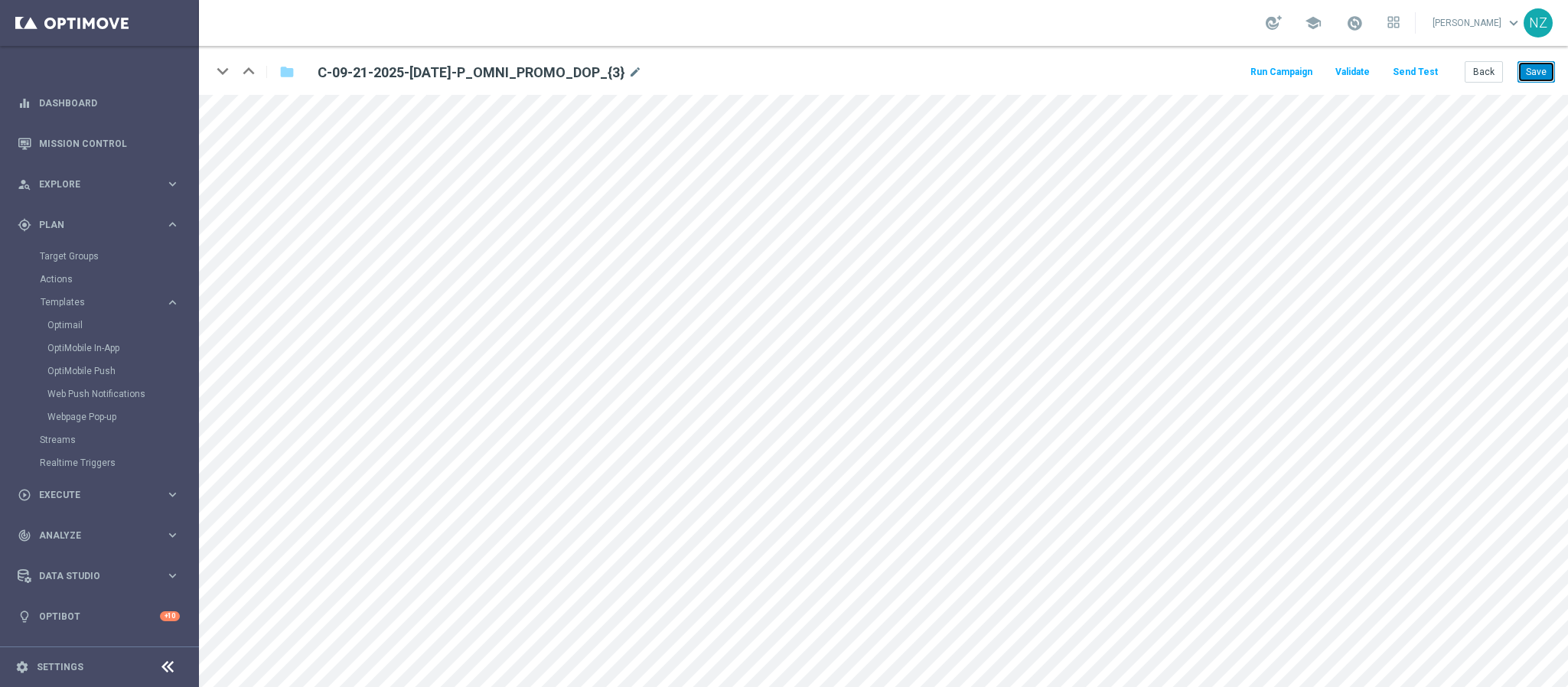
click at [1045, 73] on button "Save" at bounding box center [1536, 72] width 38 height 22
click at [1045, 62] on button "Back" at bounding box center [1484, 72] width 38 height 22
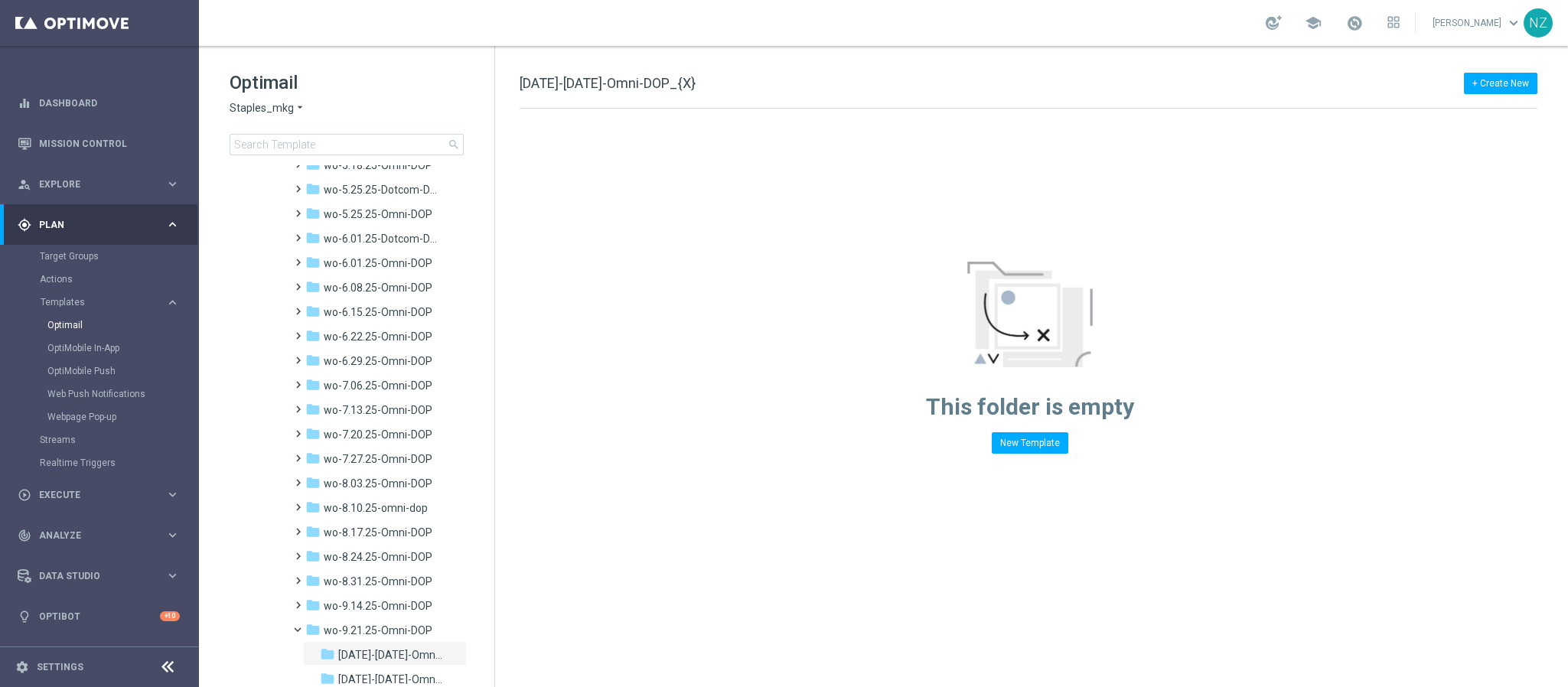
scroll to position [1606, 0]
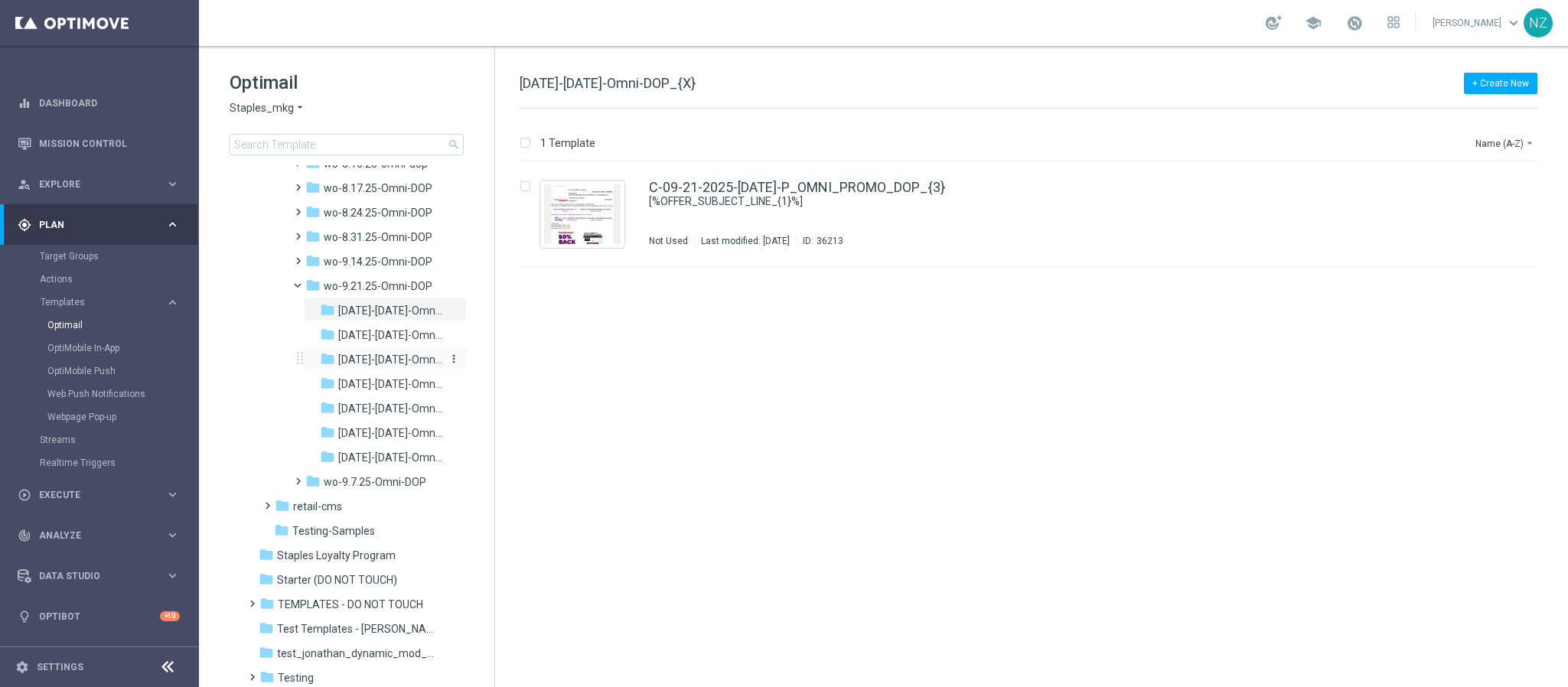
click at [384, 351] on div "folder [DATE]-[DATE]-Omni-DOP_{X}" at bounding box center [382, 360] width 125 height 18
click at [989, 216] on div "C-09-23-2025-[DATE]-P_OMNI_PROMO_DOP_{3} [%OFFER_SUBJECT_LINE_{1}%] Not Used La…" at bounding box center [1061, 213] width 823 height 66
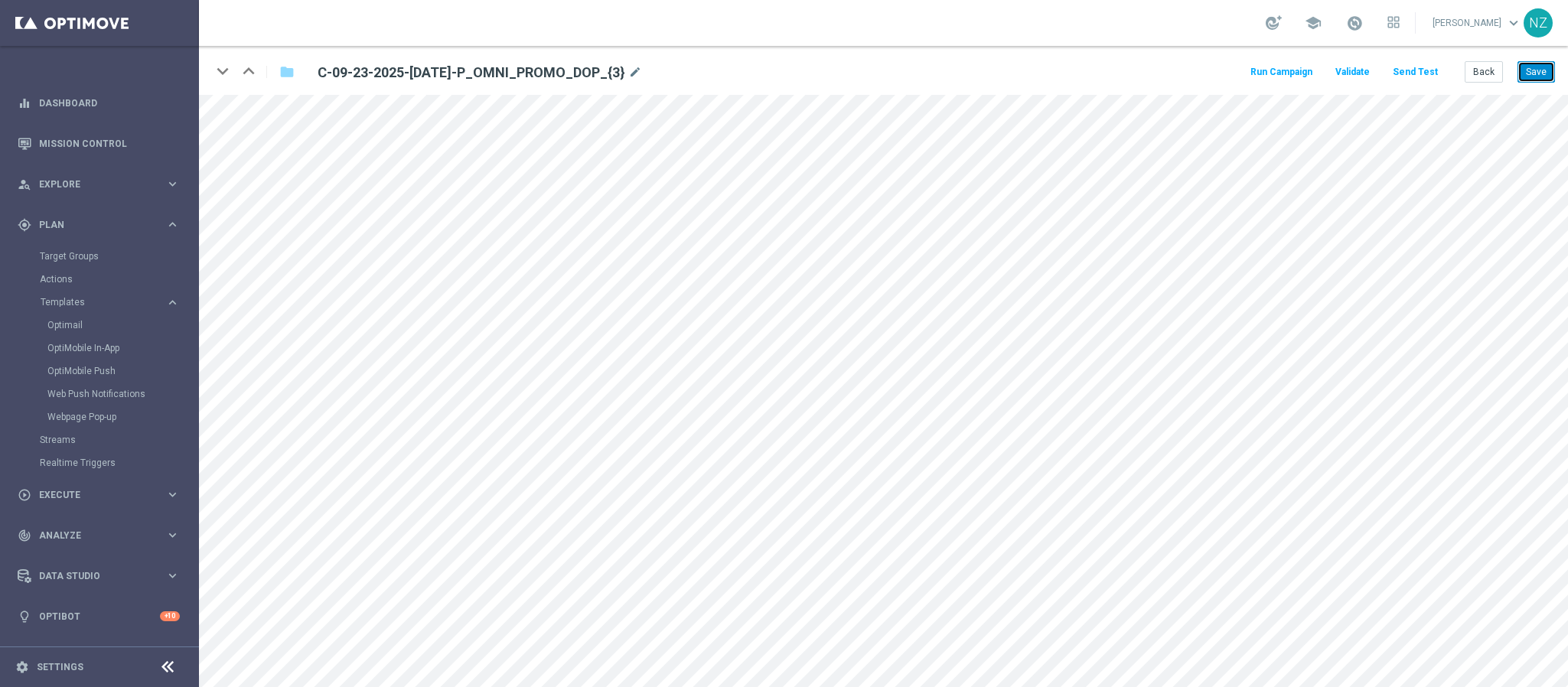
click at [1045, 65] on button "Save" at bounding box center [1536, 72] width 38 height 22
click at [1045, 69] on button "Back" at bounding box center [1484, 72] width 38 height 22
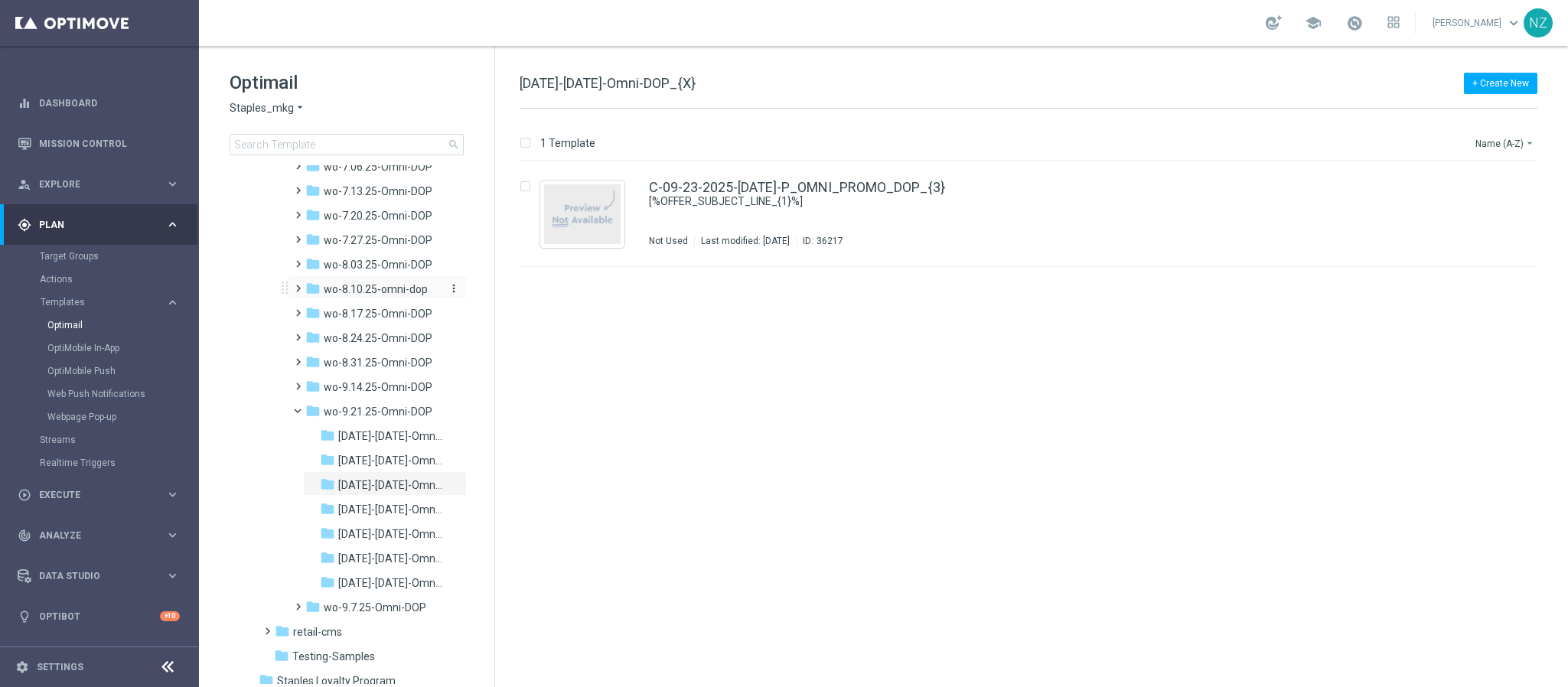
scroll to position [1606, 0]
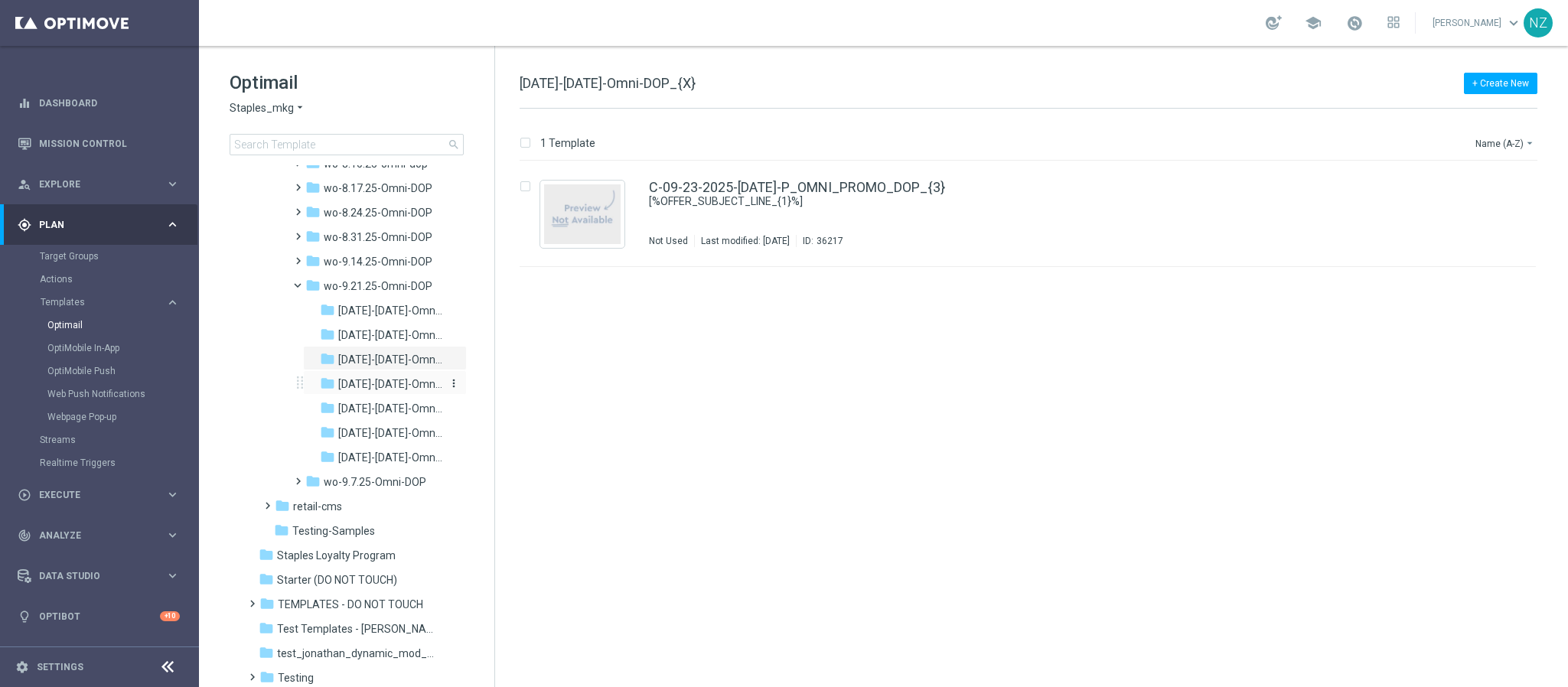
click at [375, 383] on span "[DATE]-[DATE]-Omni-DOP_{X}" at bounding box center [390, 383] width 104 height 14
click at [1045, 216] on div "C-09-24-2025-[DATE]-P_OMNI_PROMO_DOP_{3} [%OFFER_SUBJECT_LINE_{1}%] Not Used La…" at bounding box center [1061, 213] width 823 height 66
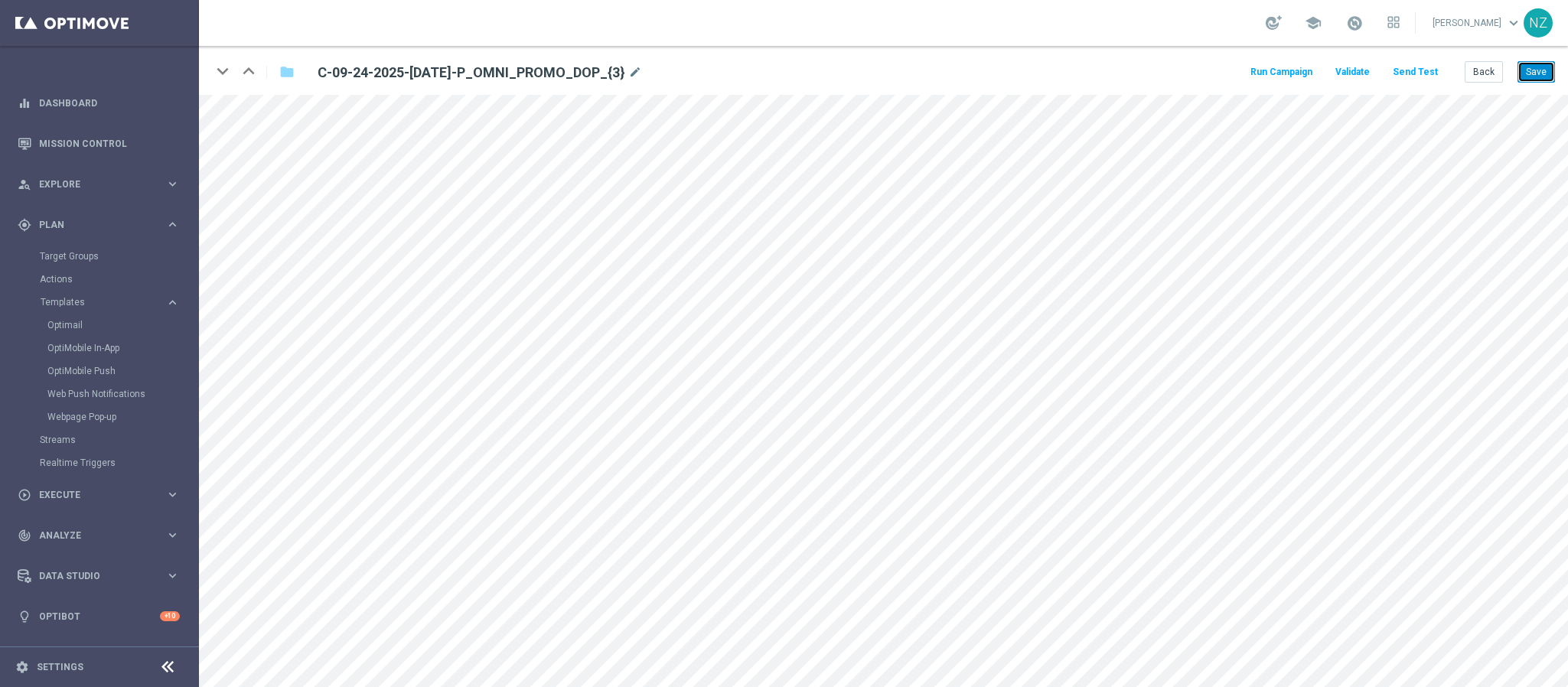
click at [1045, 71] on button "Save" at bounding box center [1536, 72] width 38 height 22
click at [1045, 72] on button "Back" at bounding box center [1484, 72] width 38 height 22
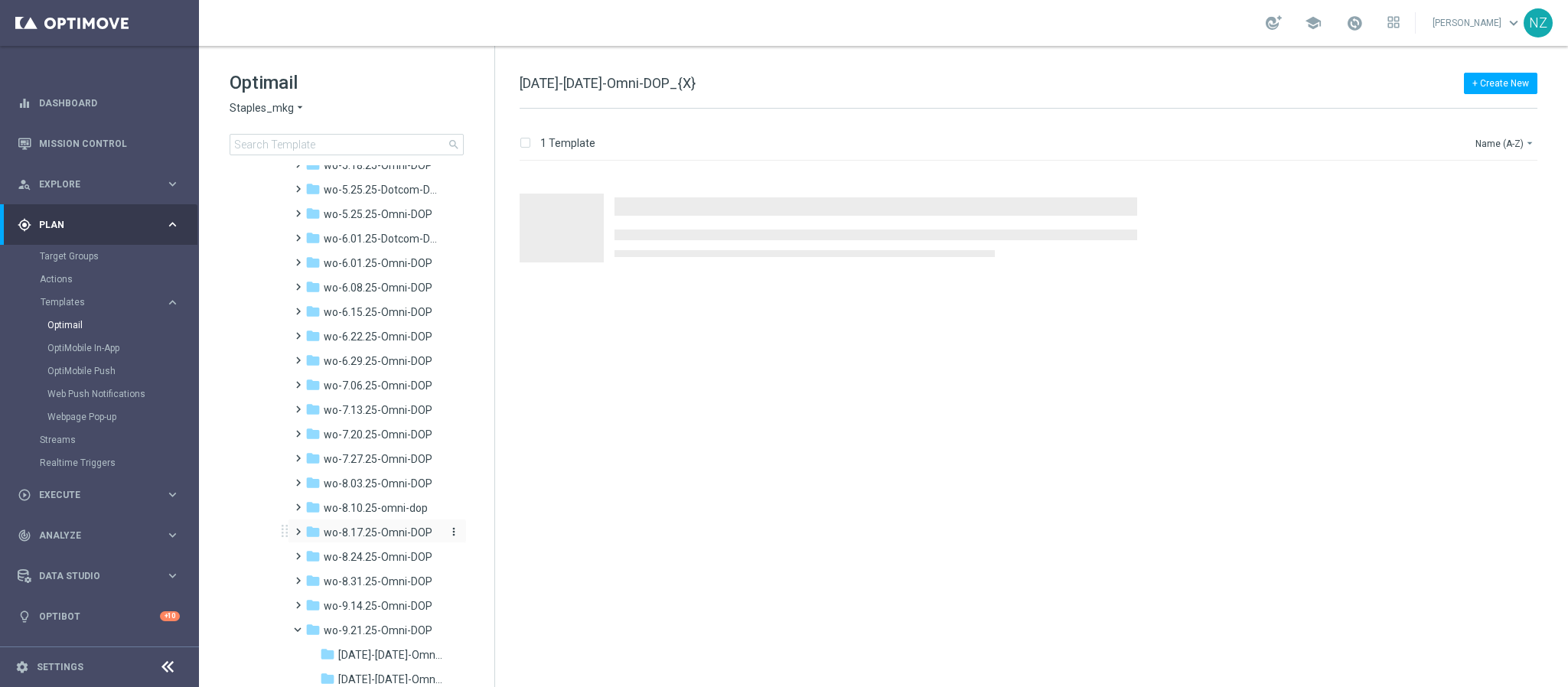
scroll to position [1606, 0]
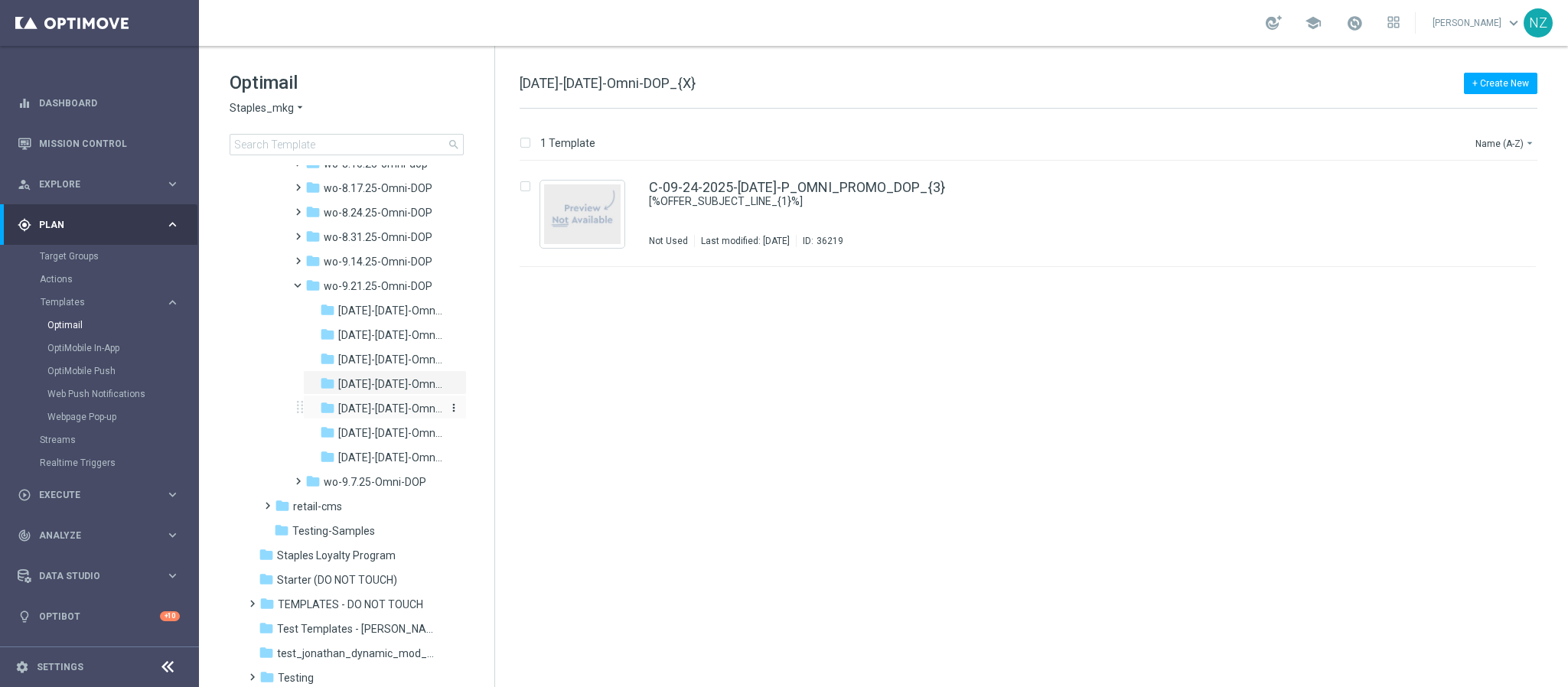
click at [379, 404] on span "[DATE]-[DATE]-Omni-DOP_{X}" at bounding box center [390, 408] width 104 height 14
click at [1039, 225] on div "C-09-25-2025-[DATE]-P_OMNI_PROMO_DOP_{3} [%OFFER_SUBJECT_LINE_{1}%] Not Used La…" at bounding box center [1061, 213] width 823 height 66
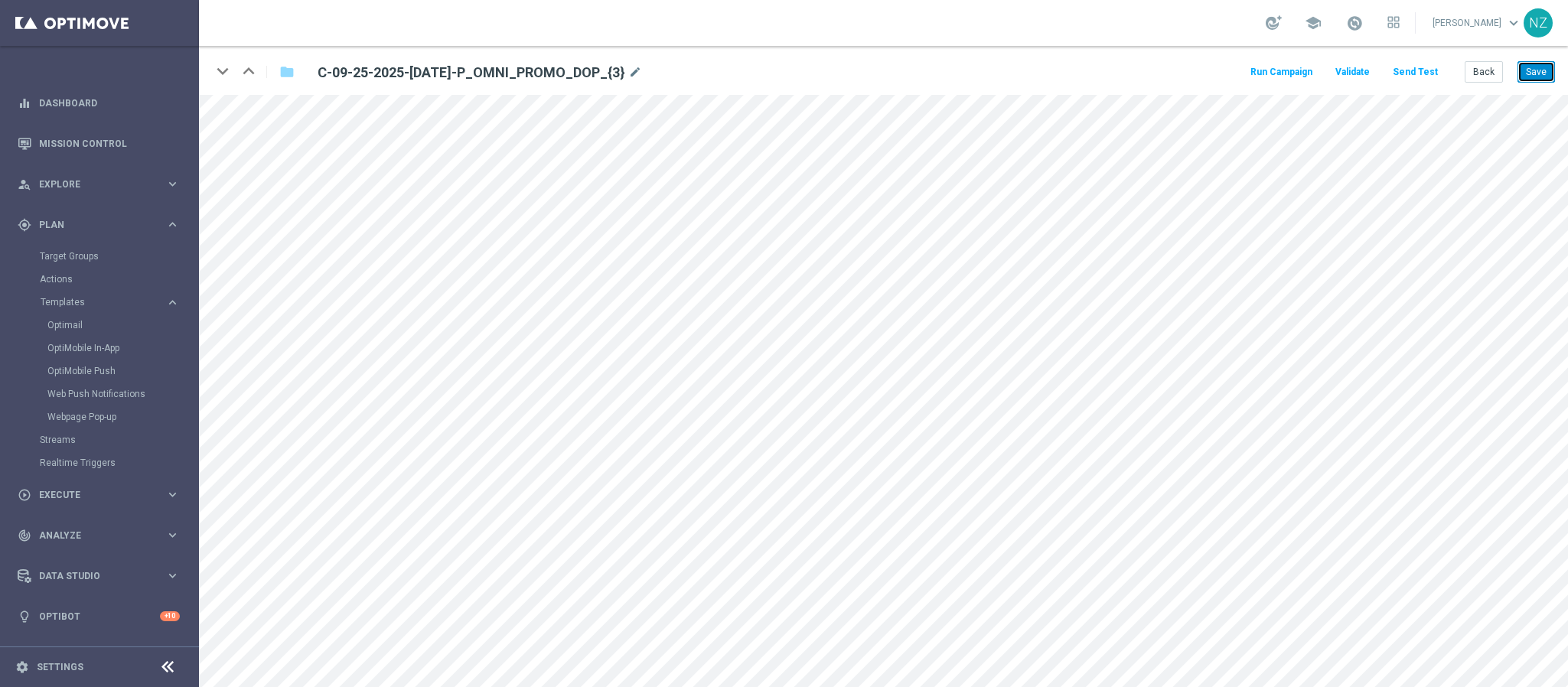
click at [1045, 69] on button "Save" at bounding box center [1536, 72] width 38 height 22
click at [1045, 69] on button "Back" at bounding box center [1484, 72] width 38 height 22
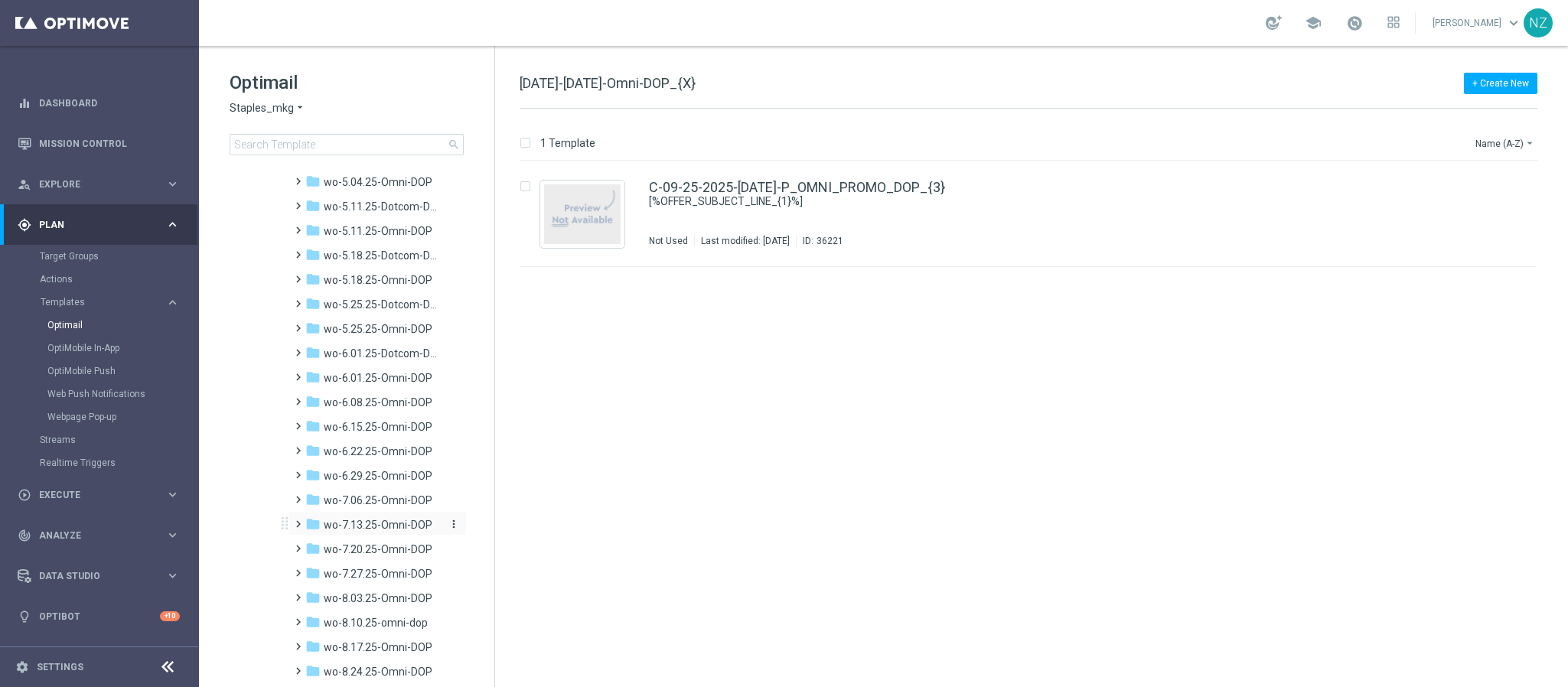
scroll to position [1492, 0]
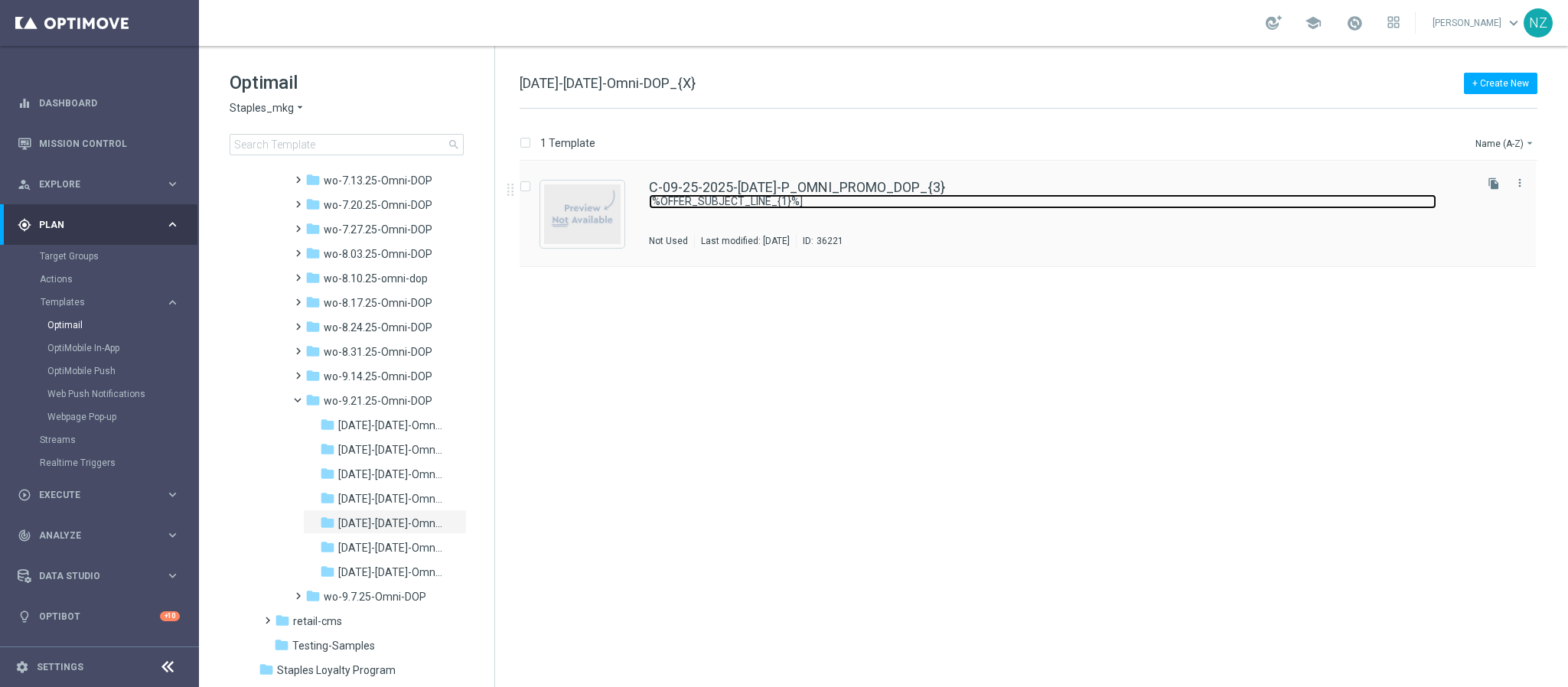
click at [1045, 203] on link "[%OFFER_SUBJECT_LINE_{1}%]" at bounding box center [1043, 201] width 788 height 14
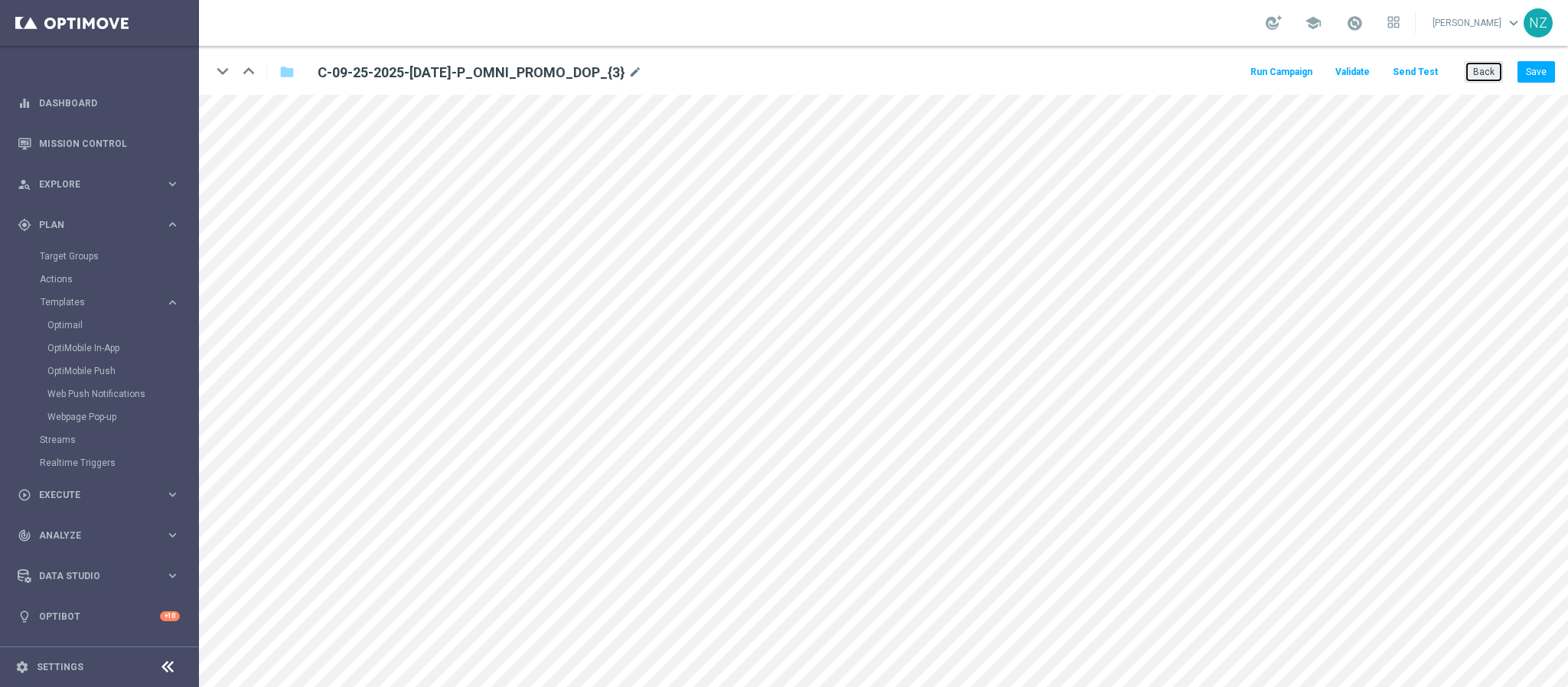
click at [1045, 69] on button "Back" at bounding box center [1484, 72] width 38 height 22
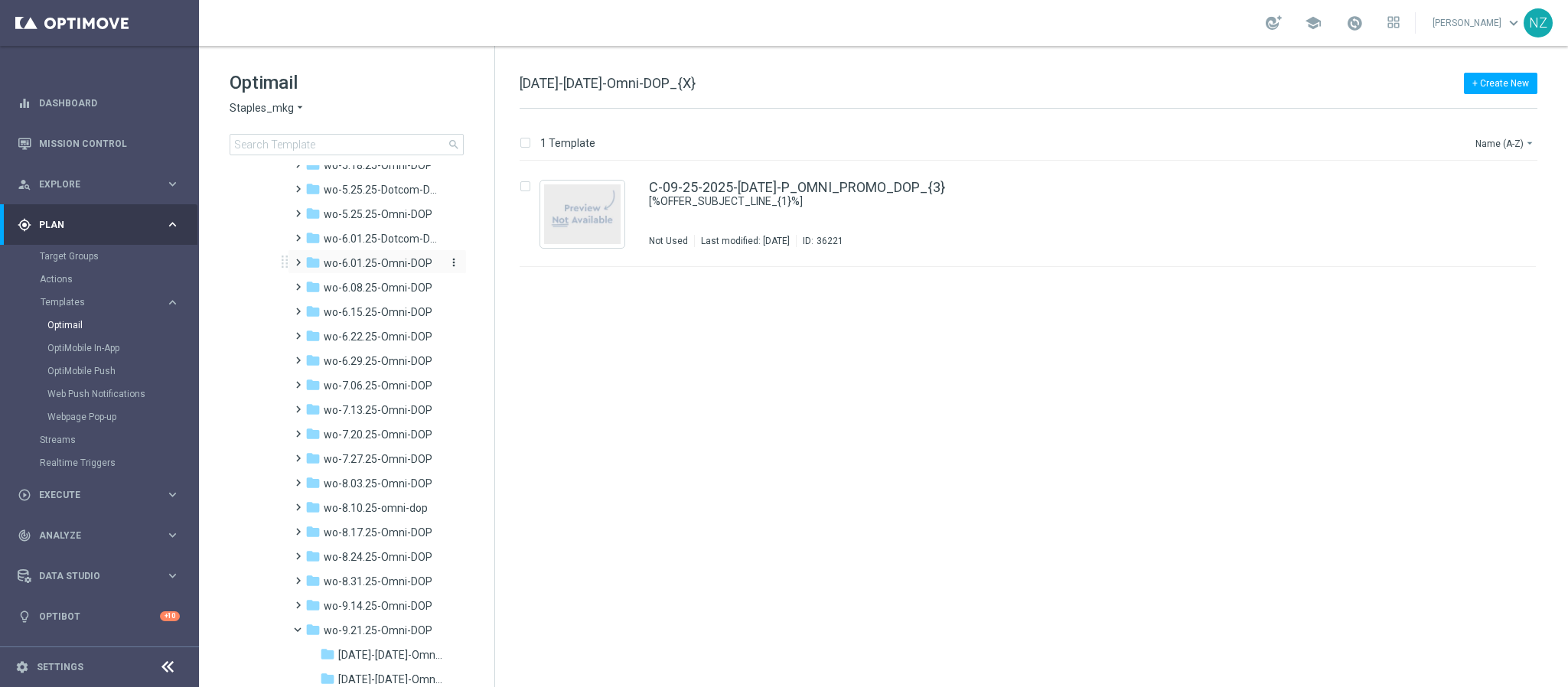
scroll to position [1606, 0]
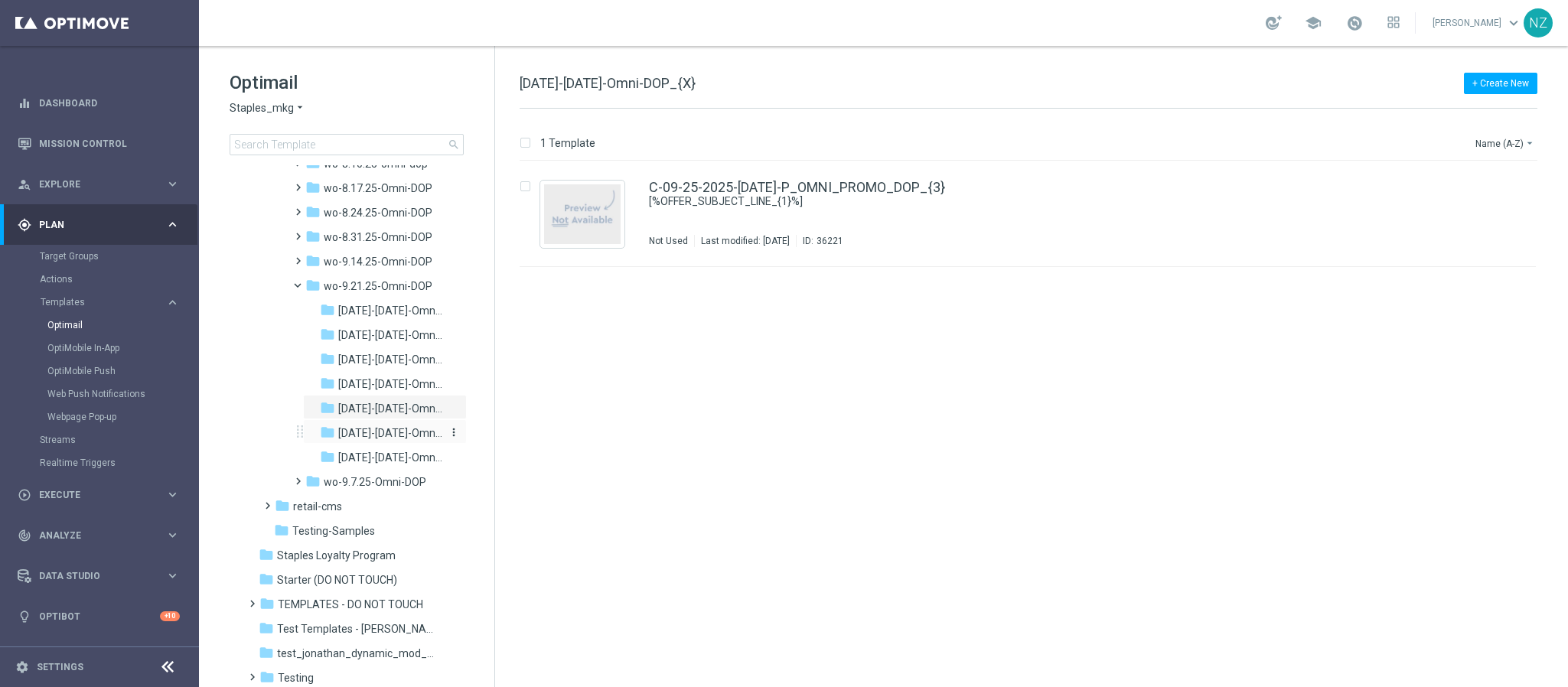
click at [372, 432] on span "[DATE]-[DATE]-Omni-DOP_{X}" at bounding box center [390, 432] width 104 height 14
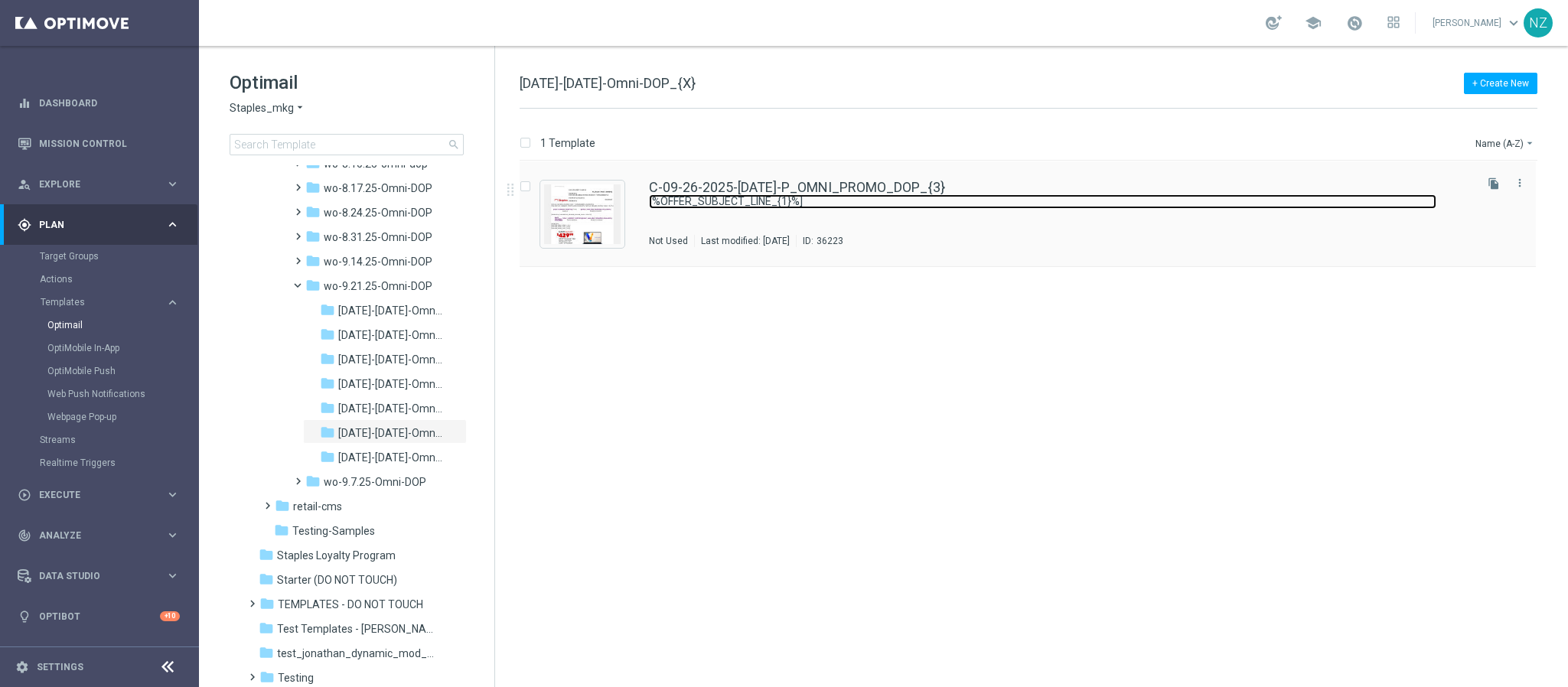
click at [1002, 205] on link "[%OFFER_SUBJECT_LINE_{1}%]" at bounding box center [1043, 201] width 788 height 14
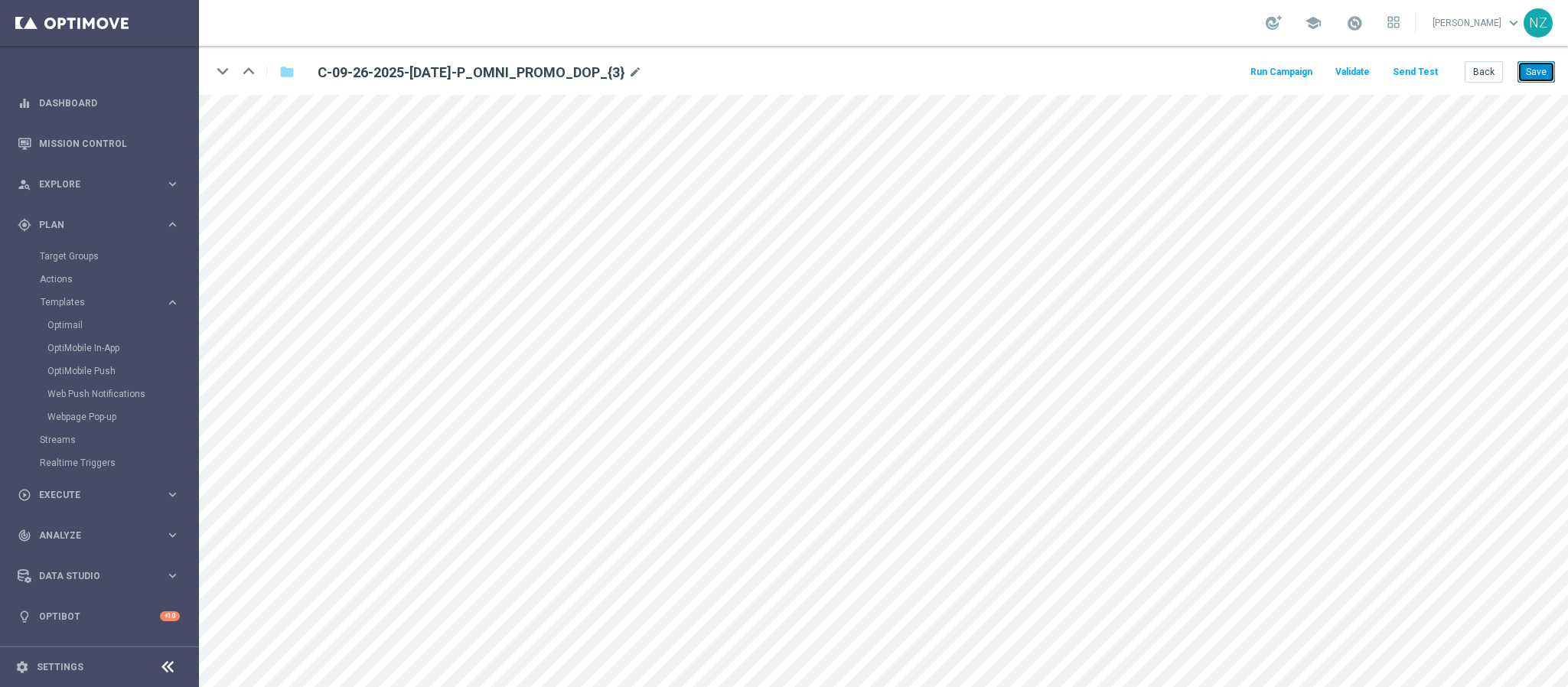
click at [1045, 77] on button "Save" at bounding box center [1536, 72] width 38 height 22
click at [1045, 69] on button "Back" at bounding box center [1484, 72] width 38 height 22
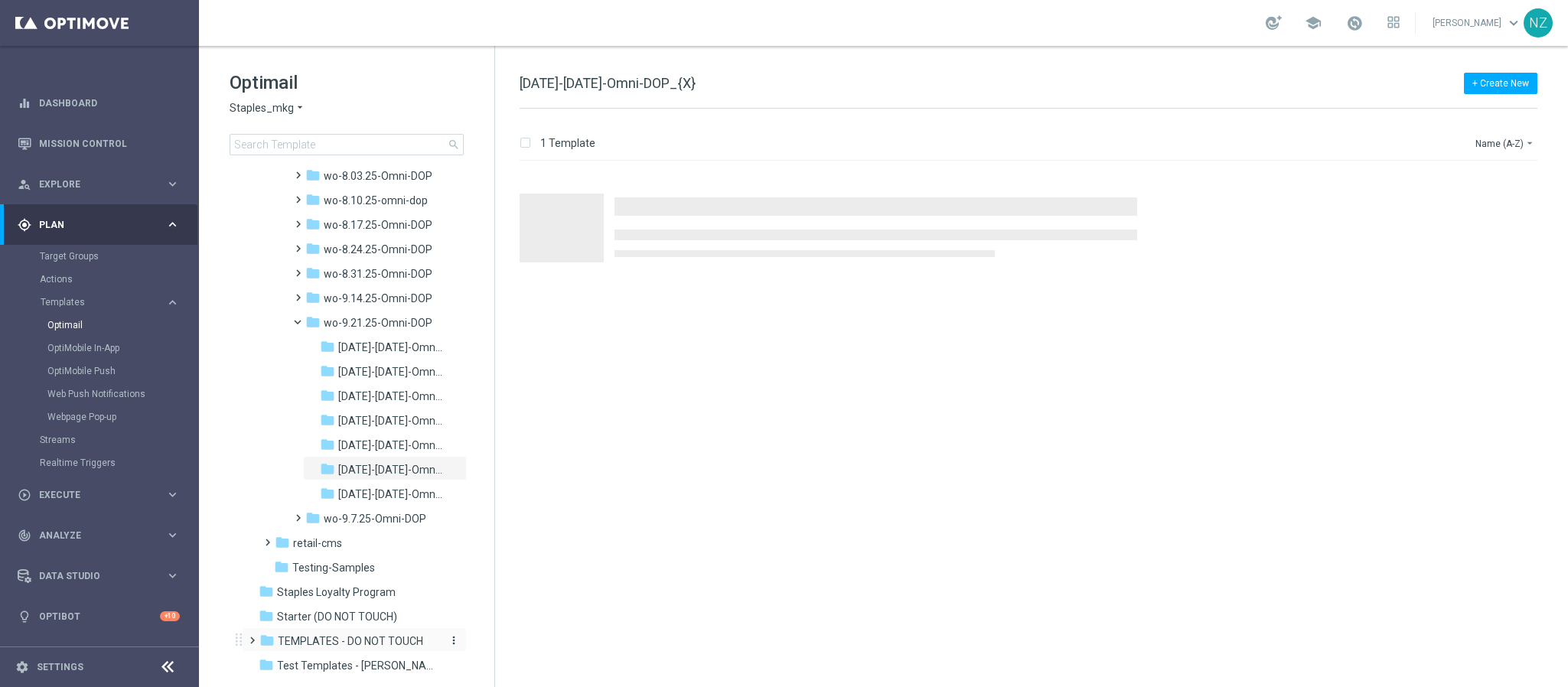
scroll to position [1676, 0]
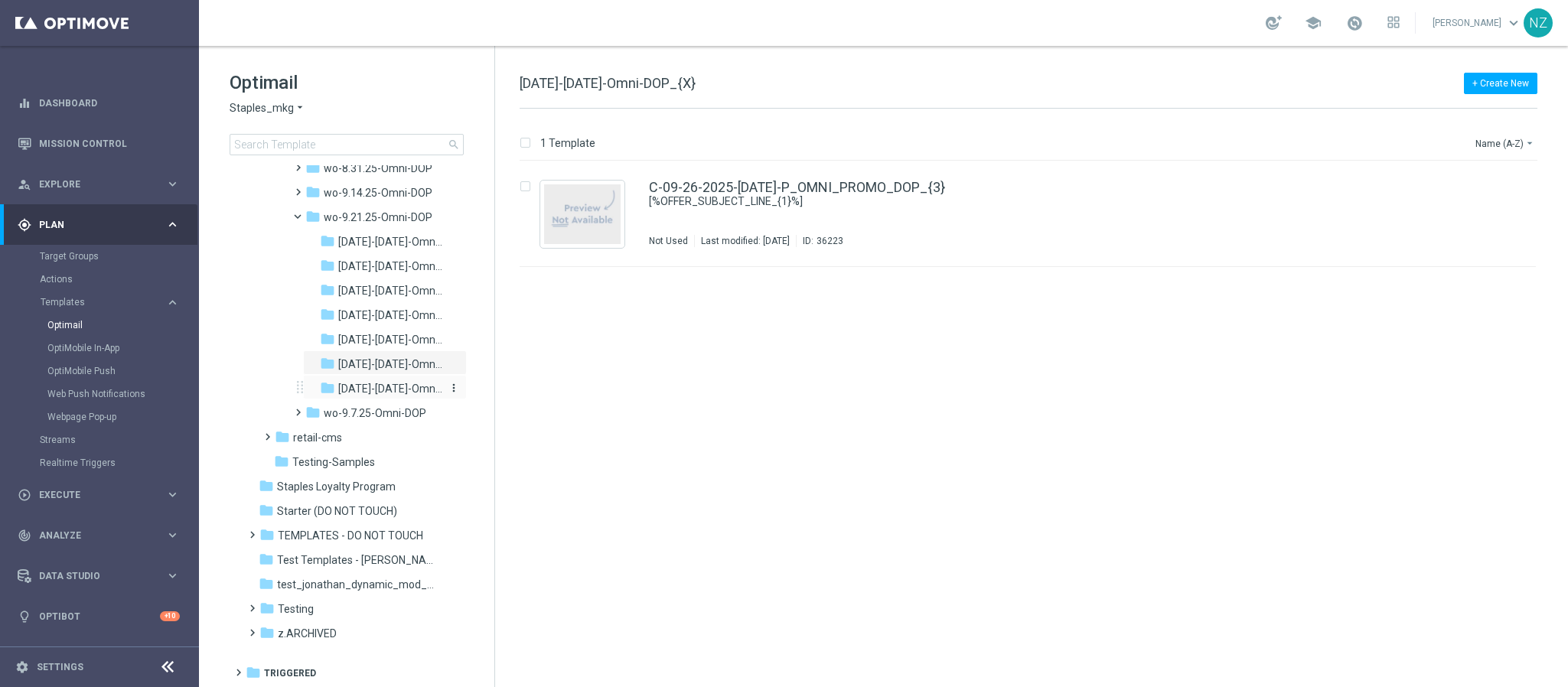
click at [370, 392] on span "[DATE]-[DATE]-Omni-DOP_{X}" at bounding box center [390, 388] width 104 height 14
click at [1038, 216] on div "C-09-27-2025-[DATE]-P_OMNI_PROMO_DOP_{3} [%OFFER_SUBJECT_LINE_{1}%] Not Used La…" at bounding box center [1061, 213] width 823 height 66
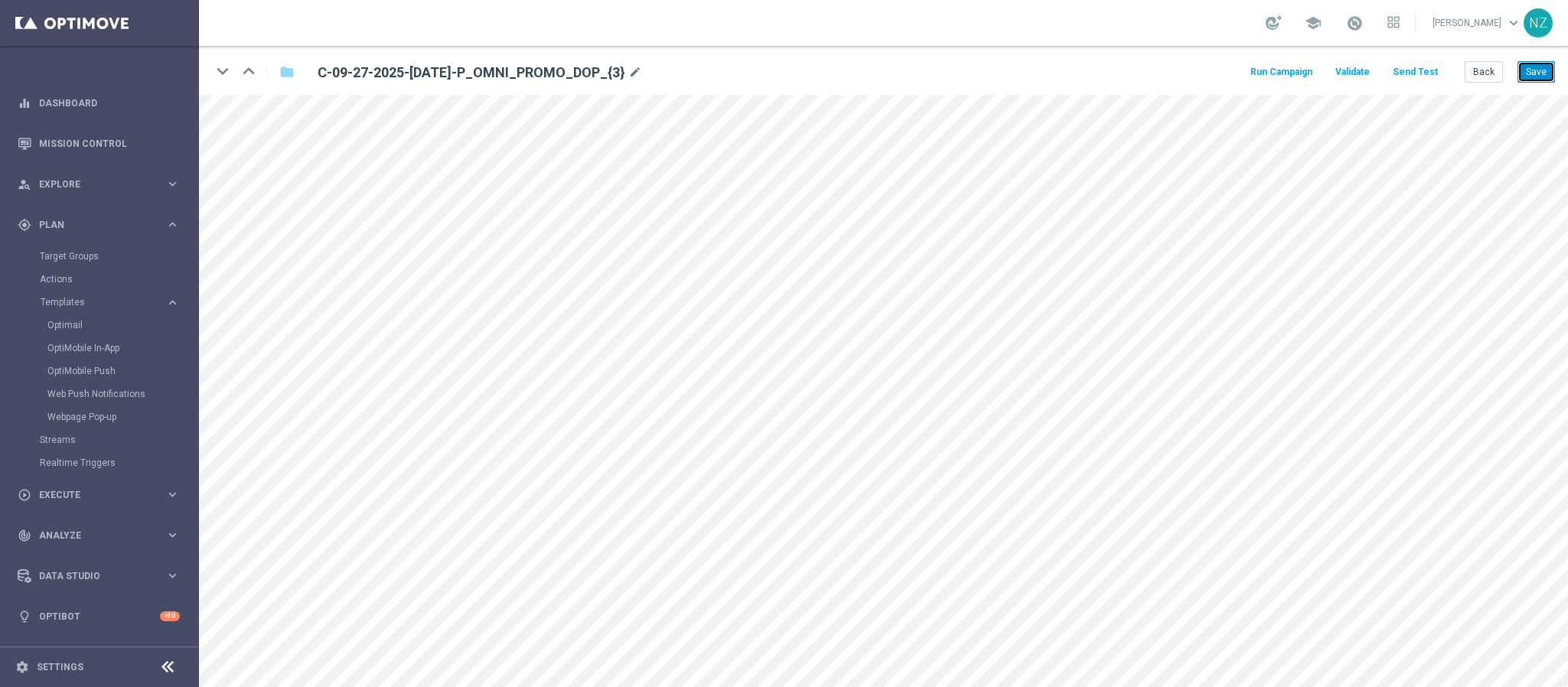
click at [1045, 82] on button "Save" at bounding box center [1536, 72] width 38 height 22
click at [1045, 79] on button "Back" at bounding box center [1484, 72] width 38 height 22
